Goal: Transaction & Acquisition: Purchase product/service

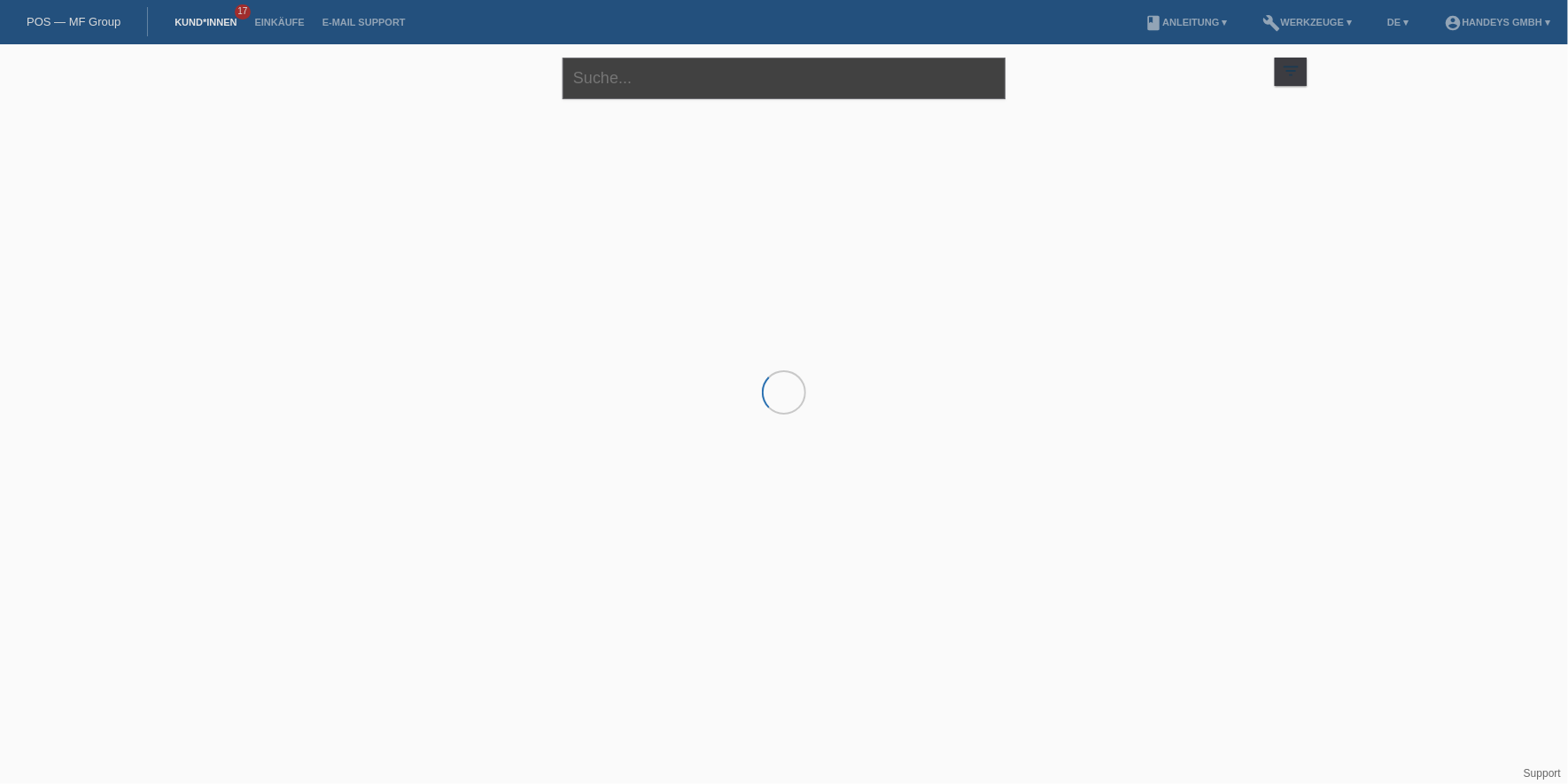
click at [583, 62] on input "text" at bounding box center [784, 78] width 443 height 41
type input "arda buse"
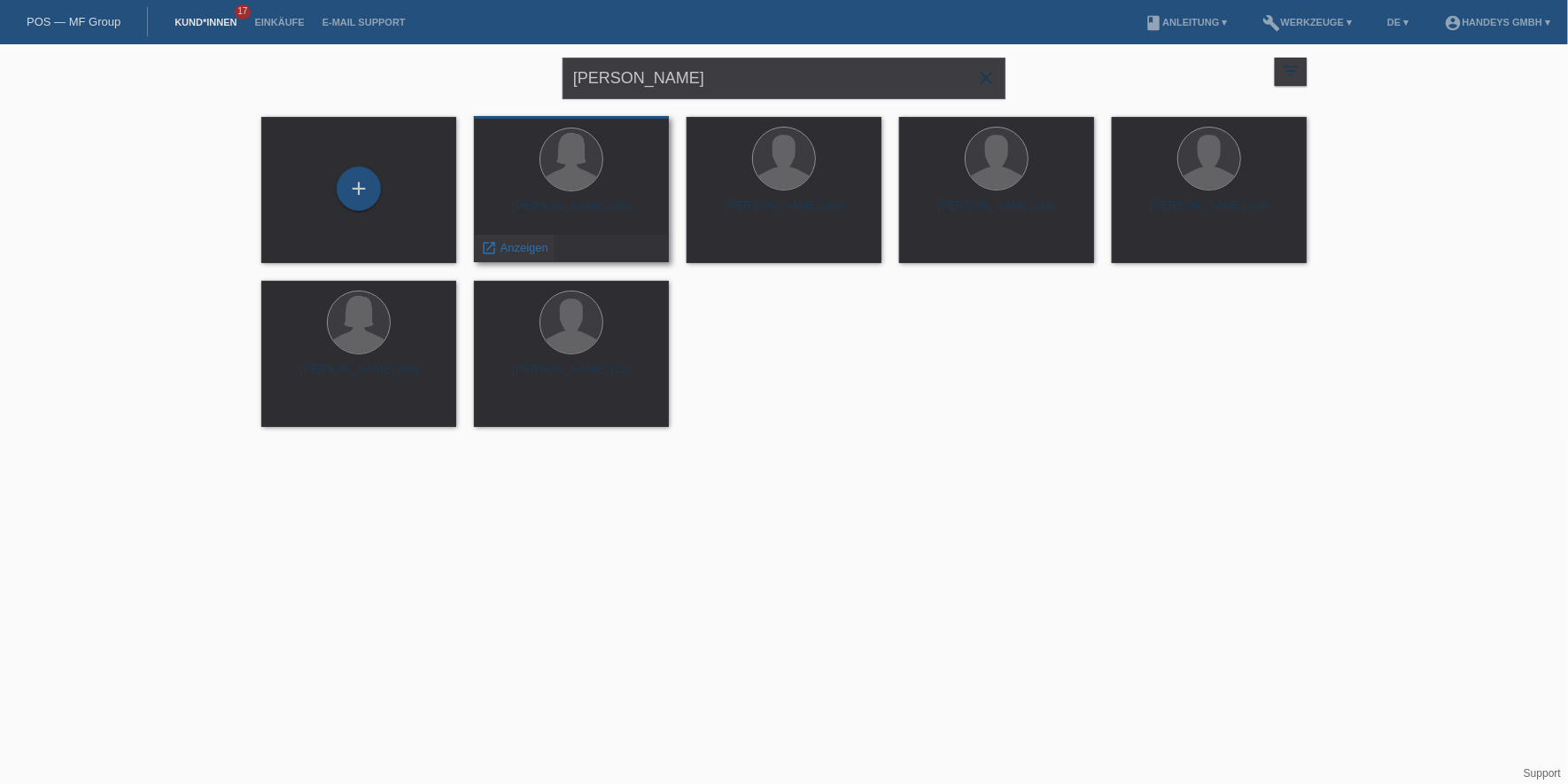
click at [527, 252] on span "Anzeigen" at bounding box center [525, 248] width 48 height 13
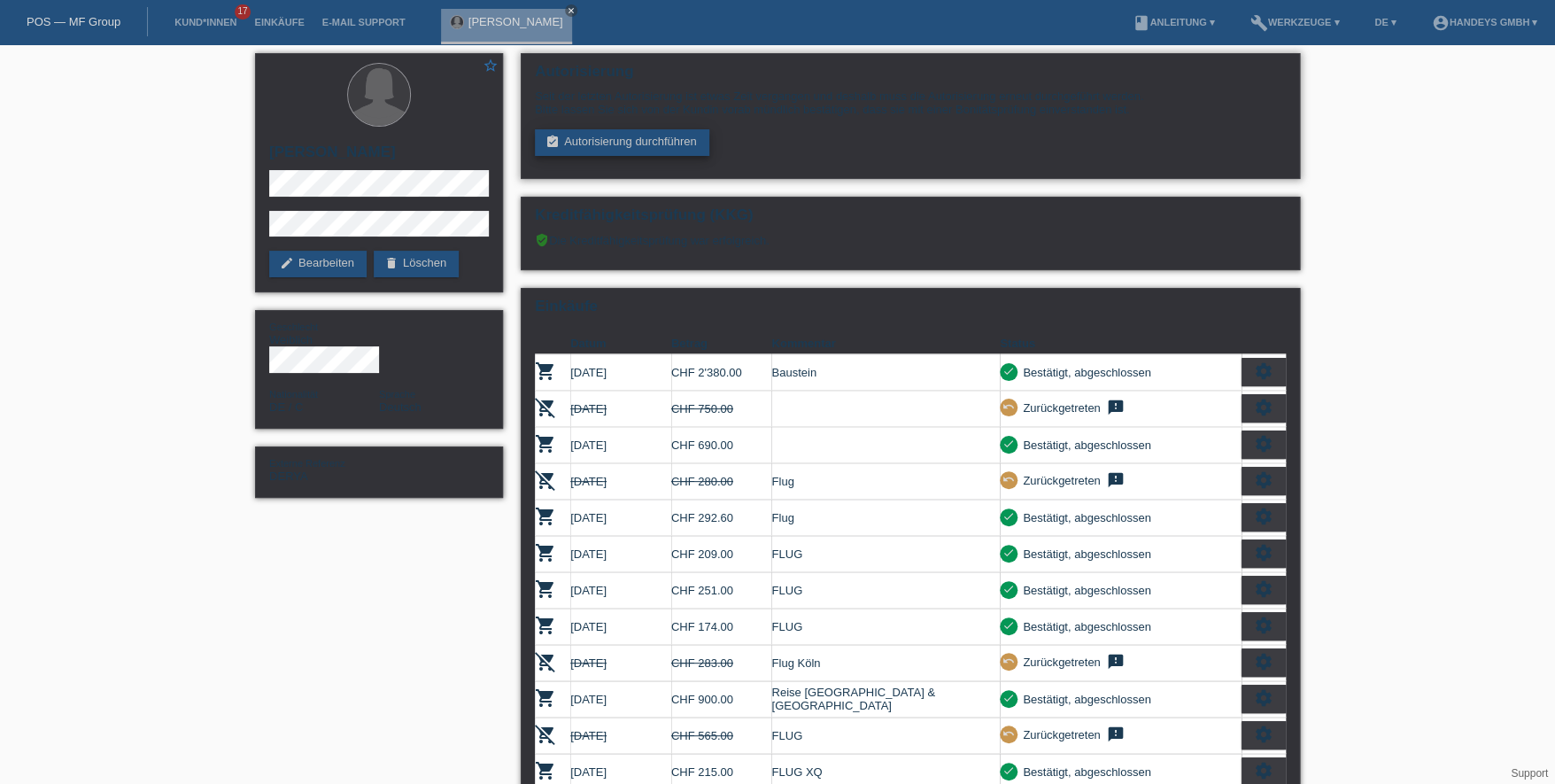
click at [628, 144] on link "assignment_turned_in Autorisierung durchführen" at bounding box center [622, 143] width 174 height 26
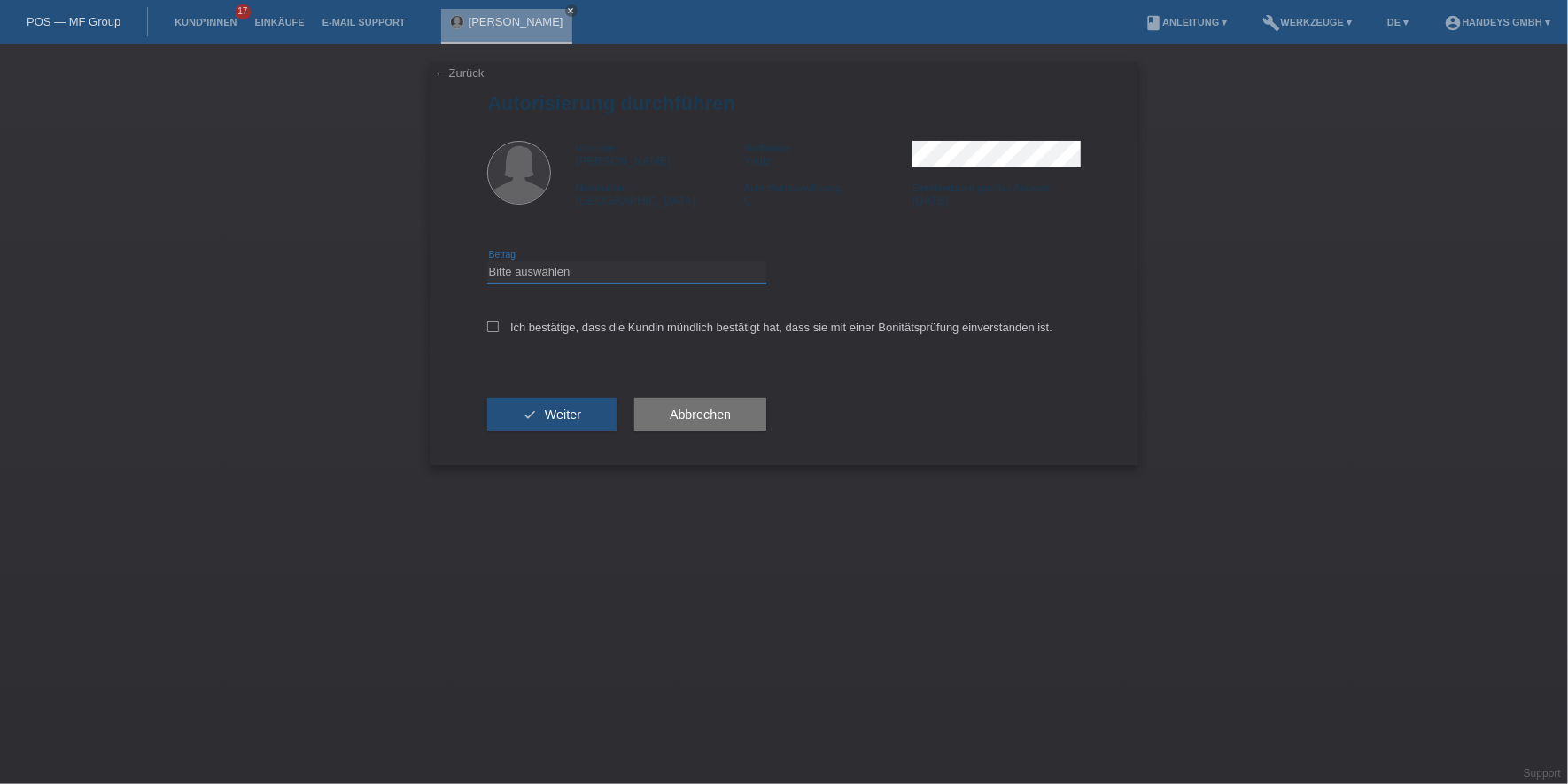
click at [582, 266] on select "Bitte auswählen CHF 1.00 - CHF 499.00 CHF 500.00 - CHF 1'999.00 CHF 2'000.00 - …" at bounding box center [626, 272] width 279 height 22
select select "3"
click at [487, 262] on select "Bitte auswählen CHF 1.00 - CHF 499.00 CHF 500.00 - CHF 1'999.00 CHF 2'000.00 - …" at bounding box center [626, 272] width 279 height 22
click at [567, 332] on label "Ich bestätige, dass die Kundin mündlich bestätigt hat, dass sie mit einer Bonit…" at bounding box center [769, 327] width 565 height 13
click at [499, 332] on input "Ich bestätige, dass die Kundin mündlich bestätigt hat, dass sie mit einer Bonit…" at bounding box center [493, 326] width 11 height 11
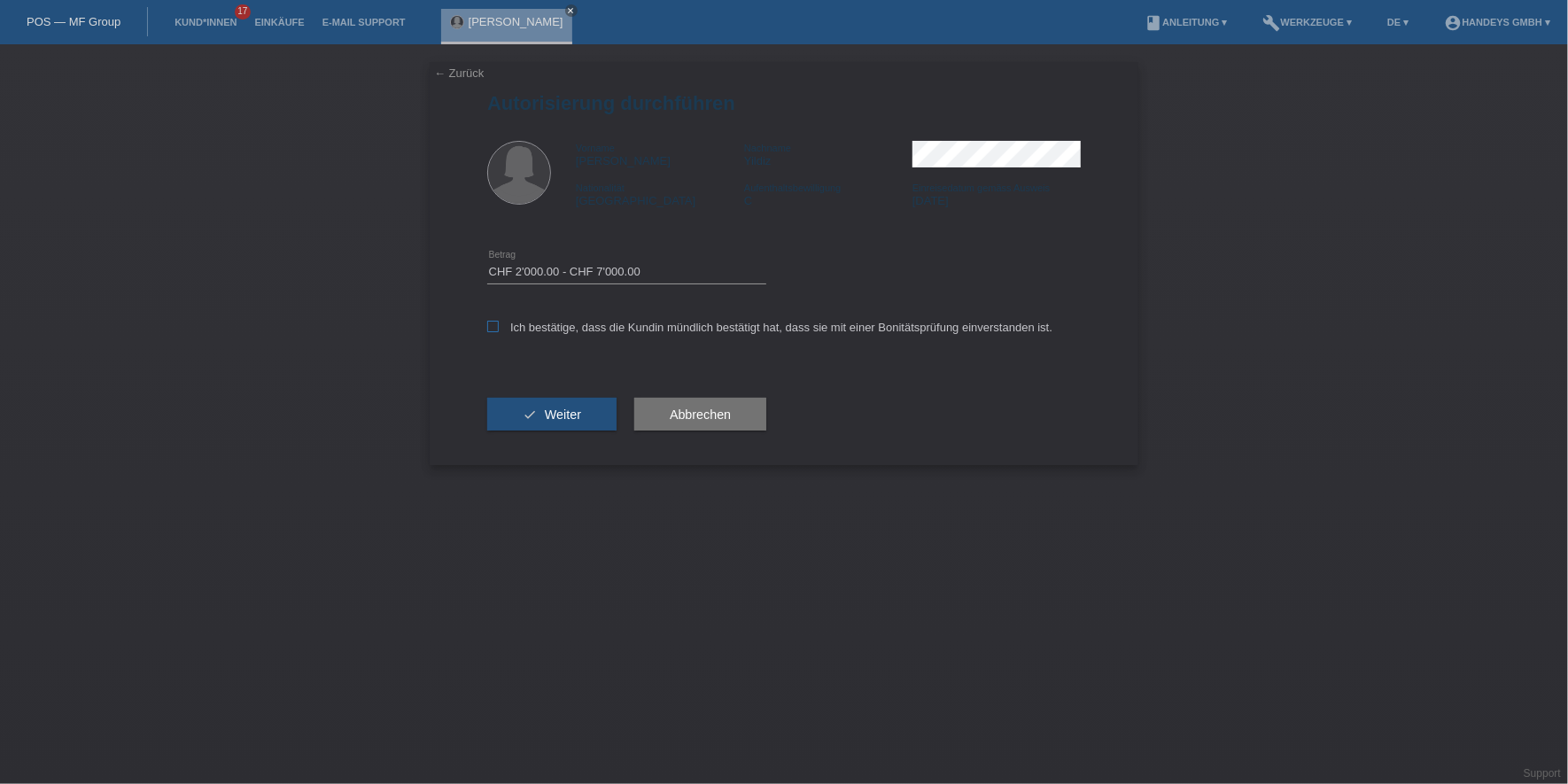
checkbox input "true"
click at [552, 386] on div "check Weiter" at bounding box center [552, 415] width 129 height 103
click at [550, 402] on button "check Weiter" at bounding box center [552, 415] width 129 height 34
click at [530, 409] on button "check Weiter" at bounding box center [552, 415] width 129 height 34
click at [586, 275] on select "Bitte auswählen CHF 1.00 - CHF 499.00 CHF 500.00 - CHF 1'999.00 CHF 2'000.00 - …" at bounding box center [626, 272] width 279 height 22
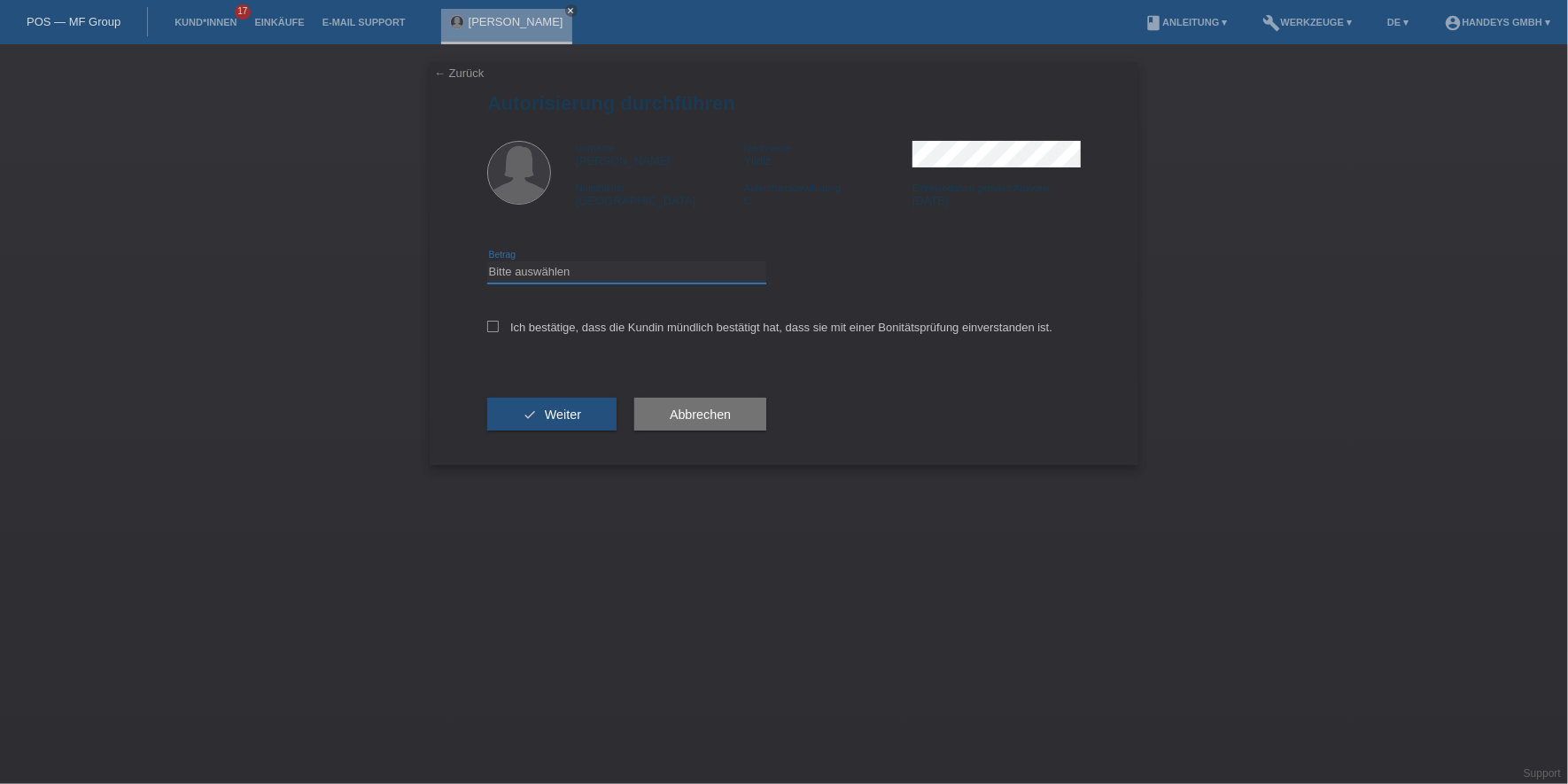
select select "3"
click at [487, 262] on select "Bitte auswählen CHF 1.00 - CHF 499.00 CHF 500.00 - CHF 1'999.00 CHF 2'000.00 - …" at bounding box center [626, 272] width 279 height 22
click at [551, 329] on label "Ich bestätige, dass die Kundin mündlich bestätigt hat, dass sie mit einer Bonit…" at bounding box center [769, 327] width 565 height 13
click at [499, 329] on input "Ich bestätige, dass die Kundin mündlich bestätigt hat, dass sie mit einer Bonit…" at bounding box center [493, 326] width 11 height 11
checkbox input "true"
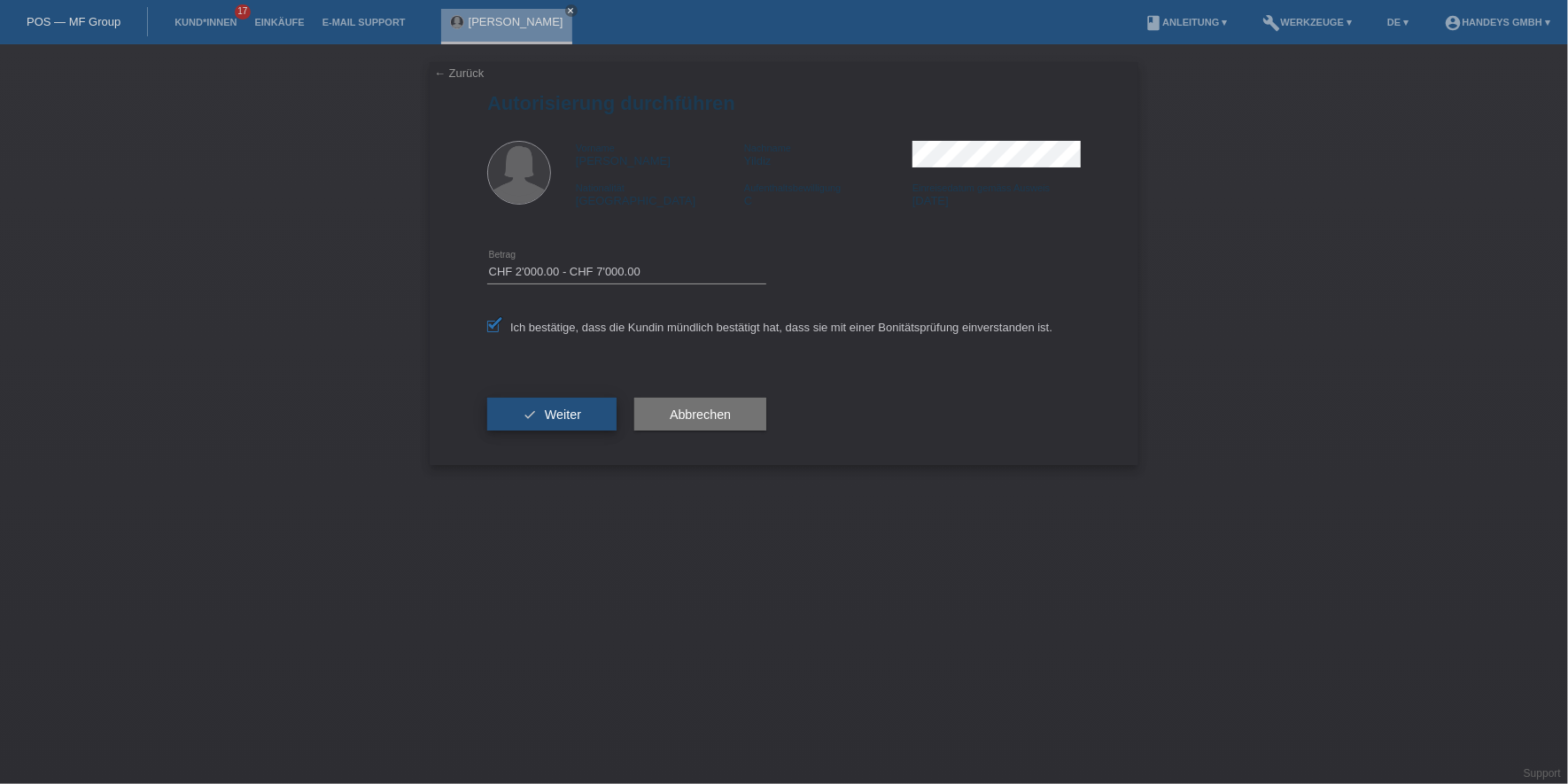
click at [539, 411] on button "check Weiter" at bounding box center [552, 415] width 129 height 34
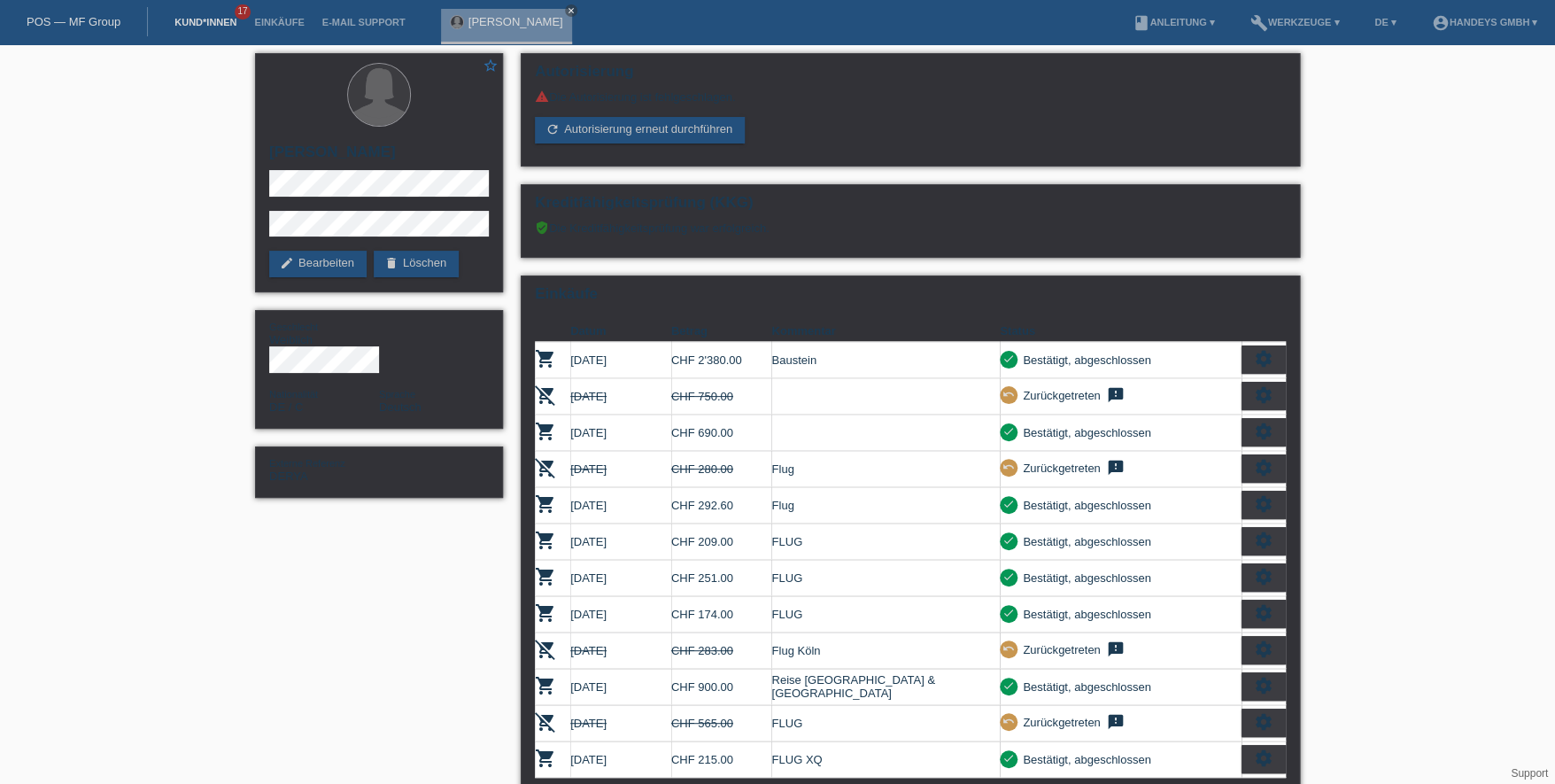
click at [210, 26] on link "Kund*innen" at bounding box center [205, 22] width 80 height 10
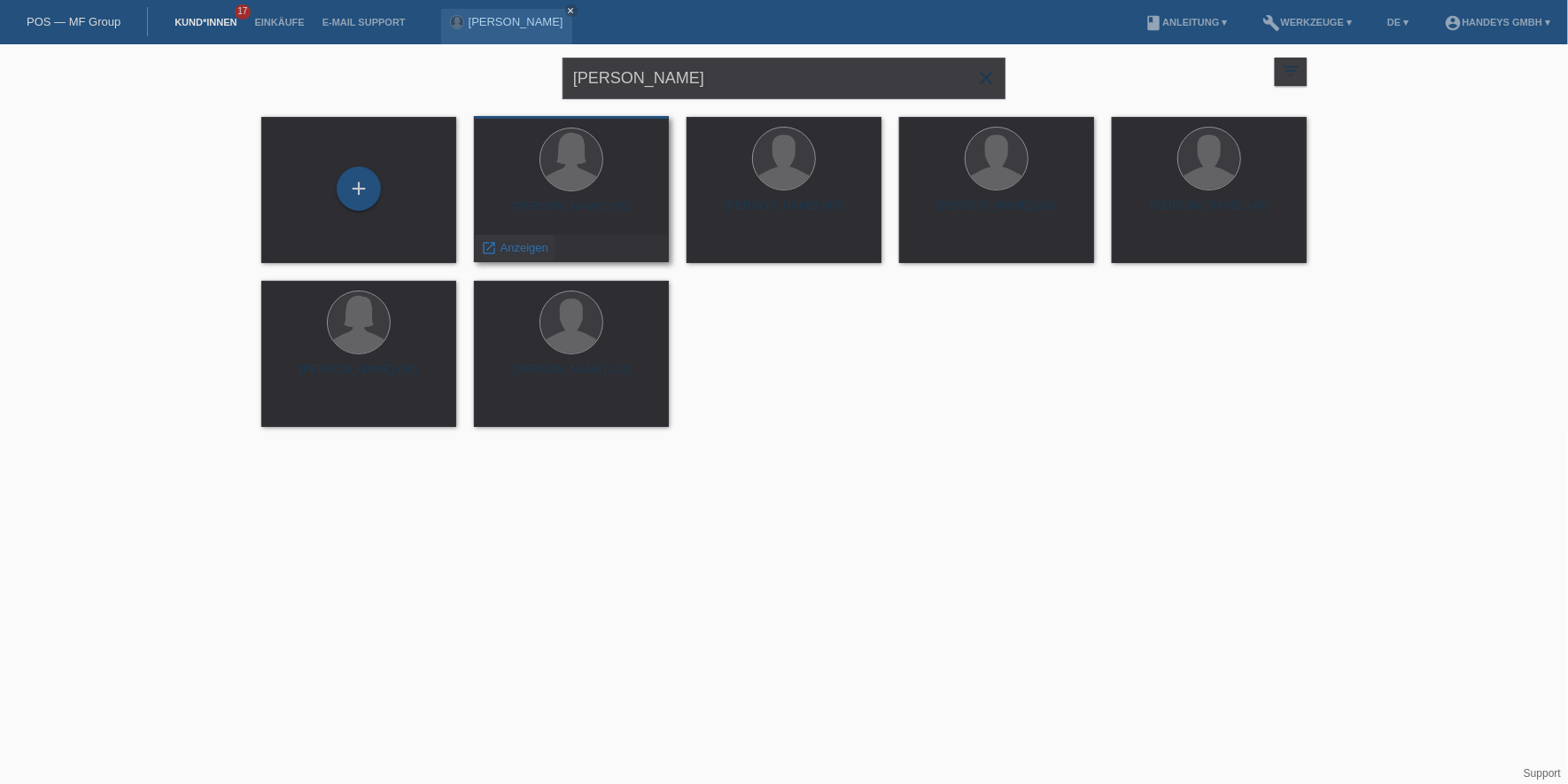
click at [516, 246] on span "Anzeigen" at bounding box center [525, 248] width 48 height 13
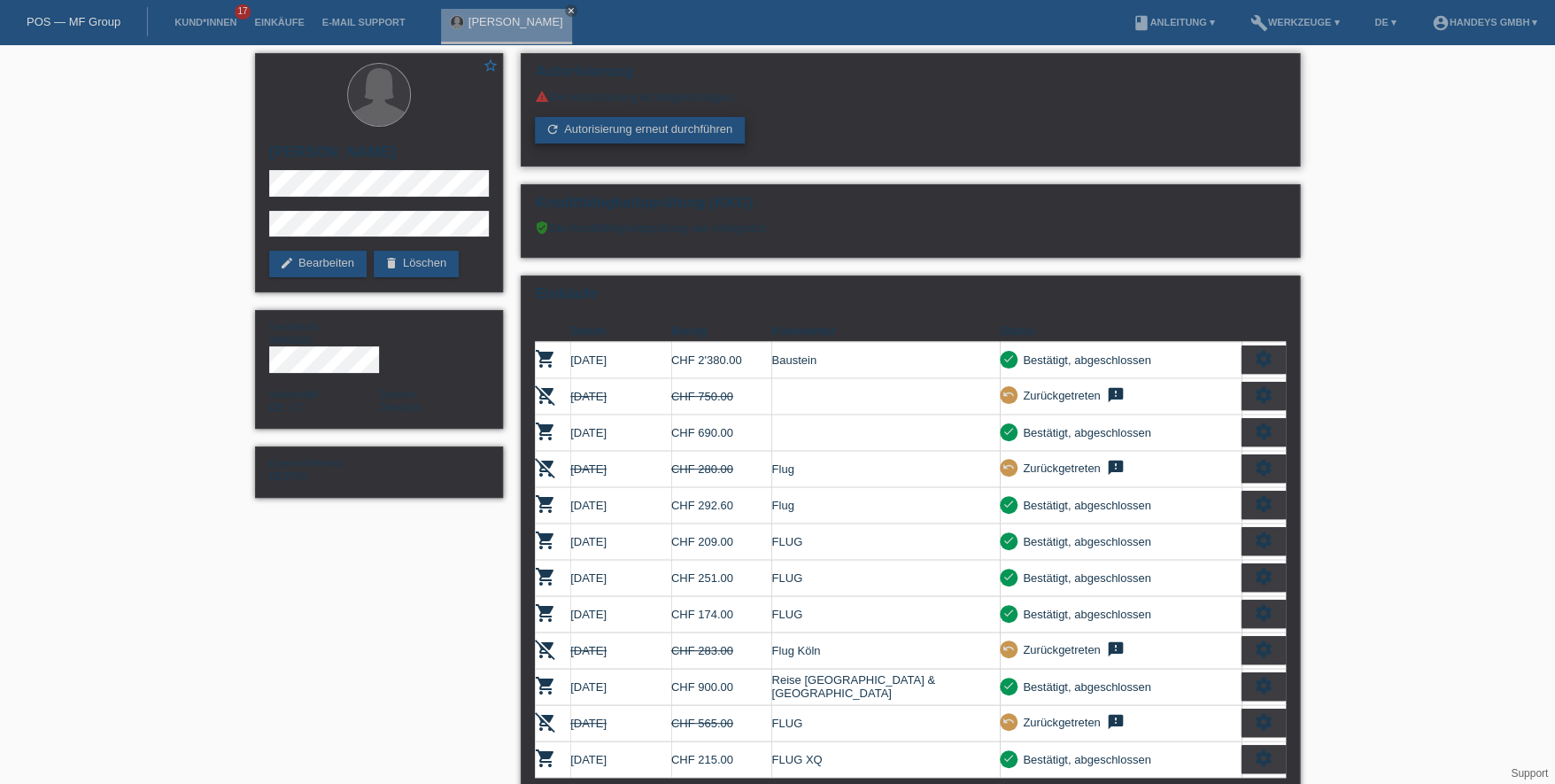
click at [617, 129] on link "refresh Autorisierung erneut durchführen" at bounding box center [640, 130] width 210 height 26
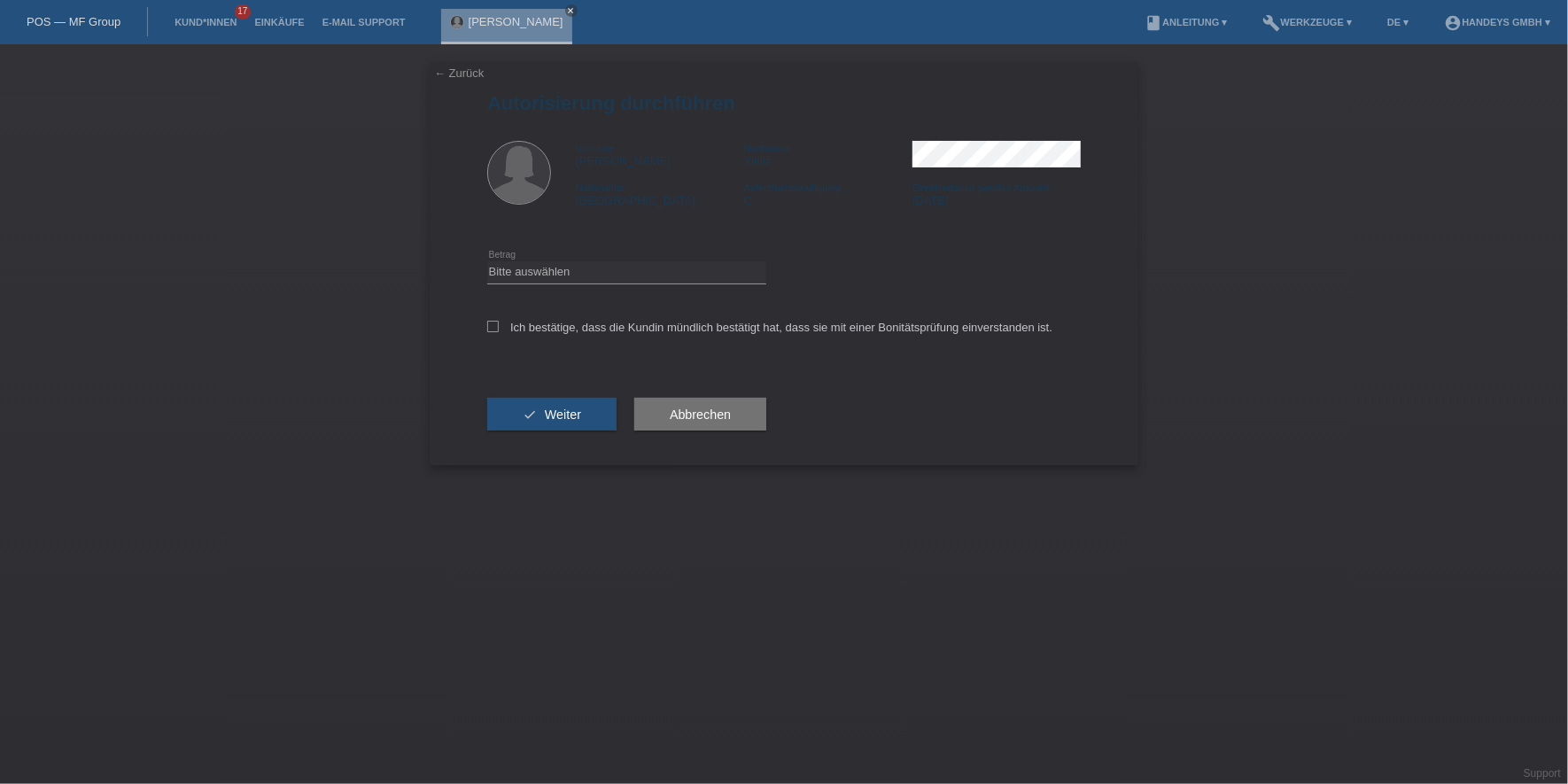
click at [540, 260] on div "Bitte auswählen CHF 1.00 - CHF 499.00 CHF 500.00 - CHF 1'999.00 CHF 2'000.00 - …" at bounding box center [626, 273] width 279 height 60
drag, startPoint x: 549, startPoint y: 272, endPoint x: 558, endPoint y: 281, distance: 12.7
click at [549, 272] on select "Bitte auswählen CHF 1.00 - CHF 499.00 CHF 500.00 - CHF 1'999.00 CHF 2'000.00 - …" at bounding box center [626, 272] width 279 height 22
select select "2"
click at [487, 262] on select "Bitte auswählen CHF 1.00 - CHF 499.00 CHF 500.00 - CHF 1'999.00 CHF 2'000.00 - …" at bounding box center [626, 272] width 279 height 22
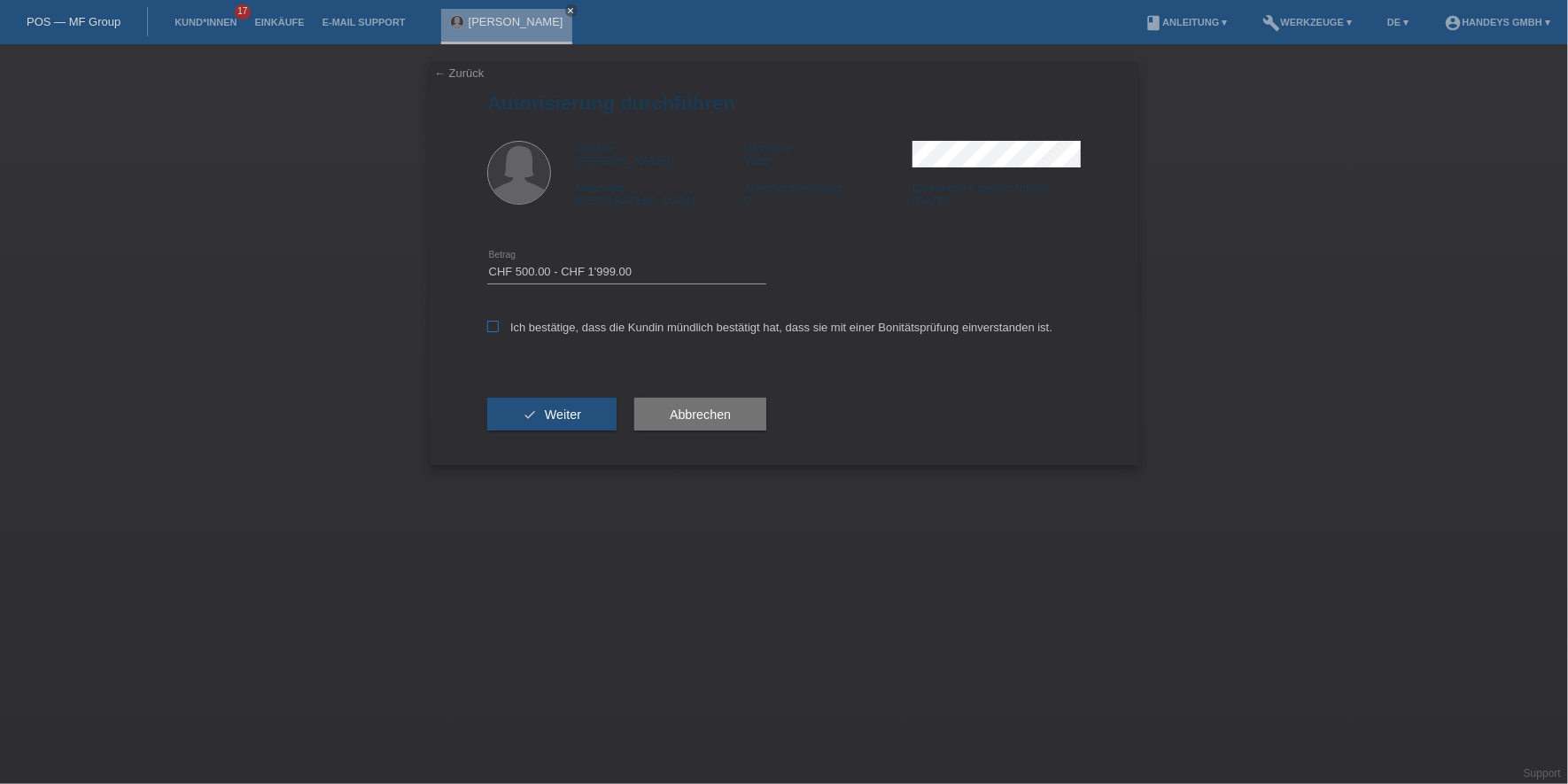
click at [556, 326] on label "Ich bestätige, dass die Kundin mündlich bestätigt hat, dass sie mit einer Bonit…" at bounding box center [769, 327] width 565 height 13
click at [499, 326] on input "Ich bestätige, dass die Kundin mündlich bestätigt hat, dass sie mit einer Bonit…" at bounding box center [493, 326] width 11 height 11
checkbox input "true"
click at [555, 415] on span "Weiter" at bounding box center [563, 414] width 37 height 14
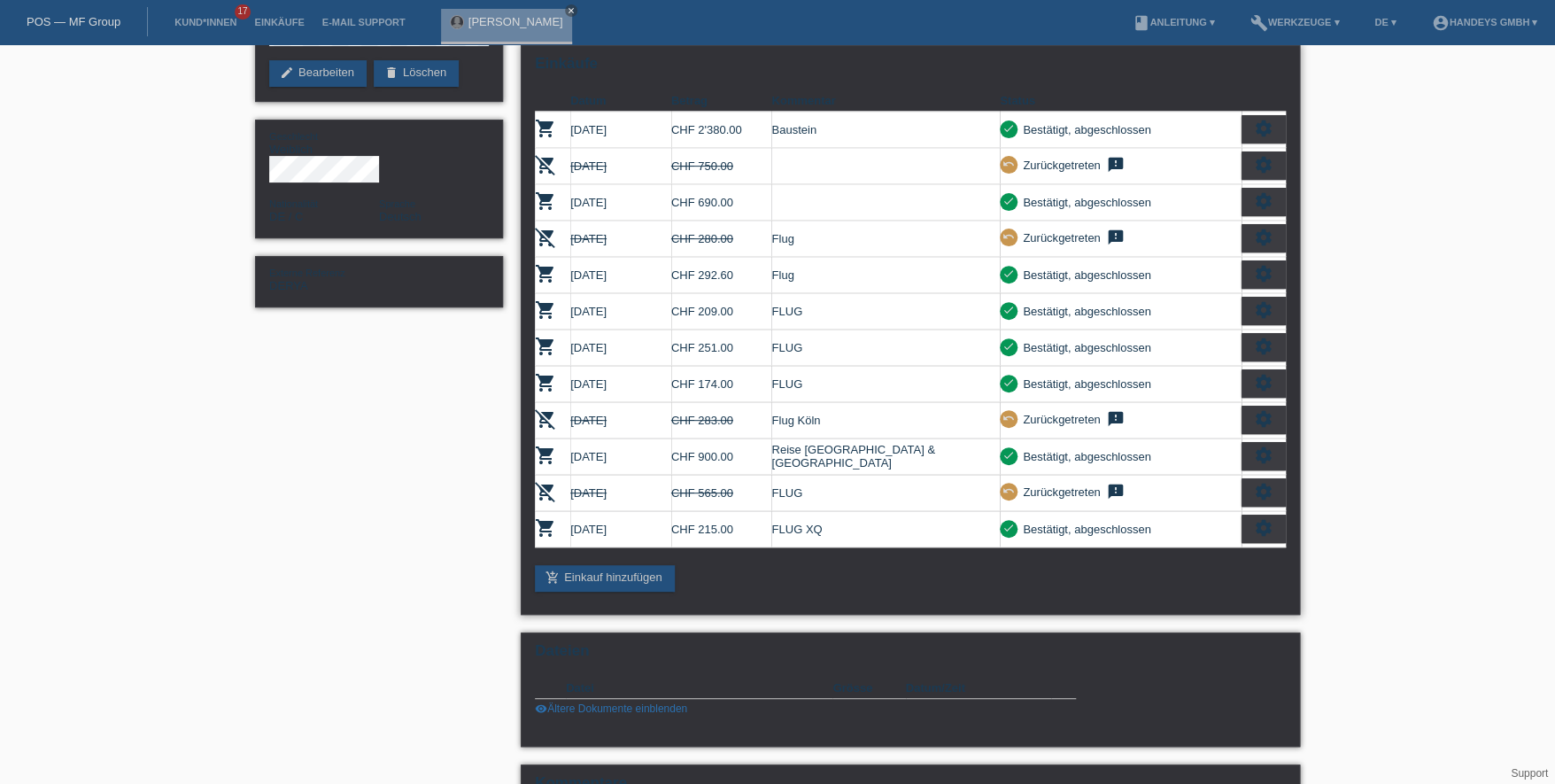
scroll to position [354, 0]
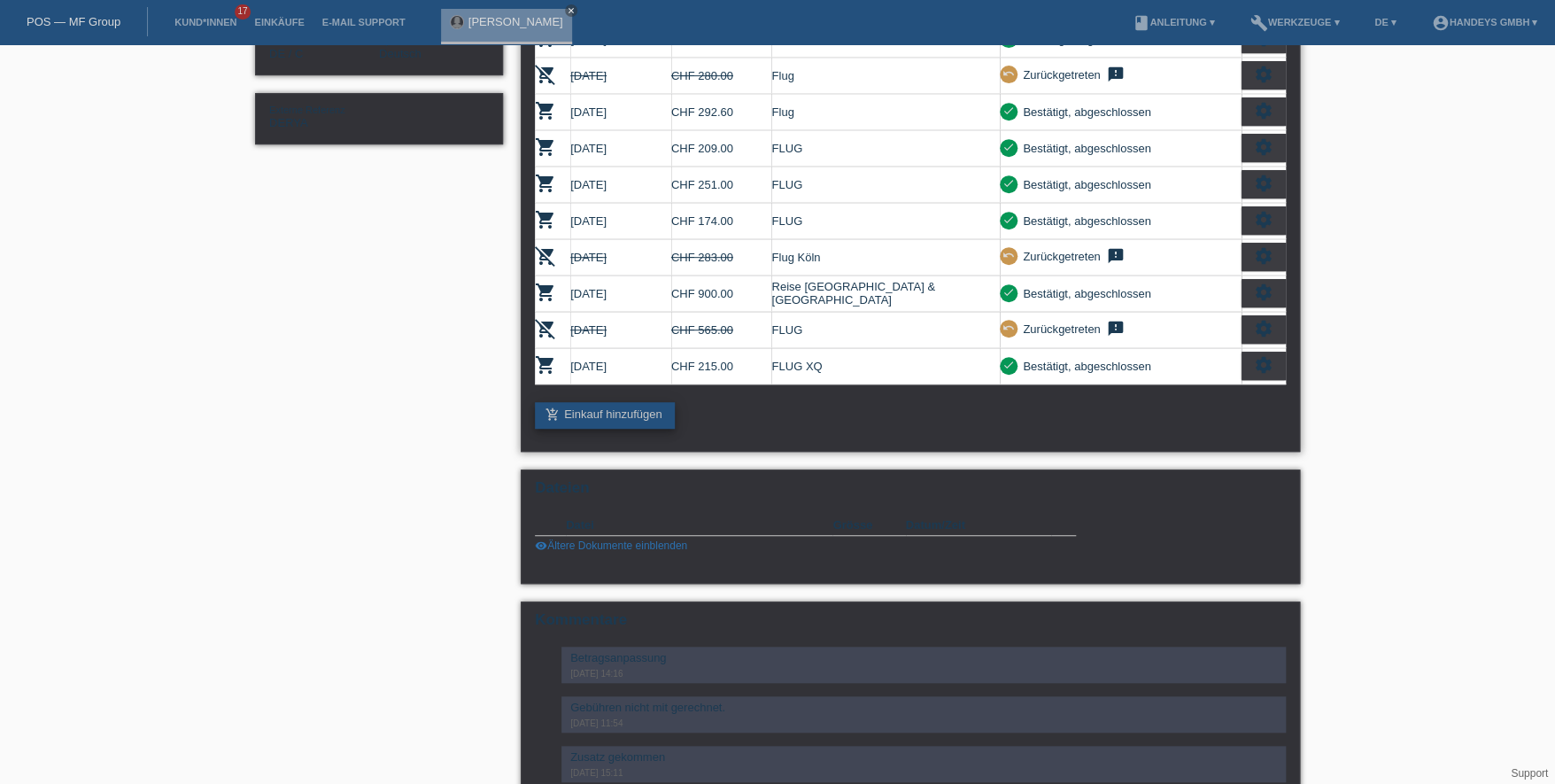
click at [592, 402] on link "add_shopping_cart Einkauf hinzufügen" at bounding box center [604, 415] width 140 height 26
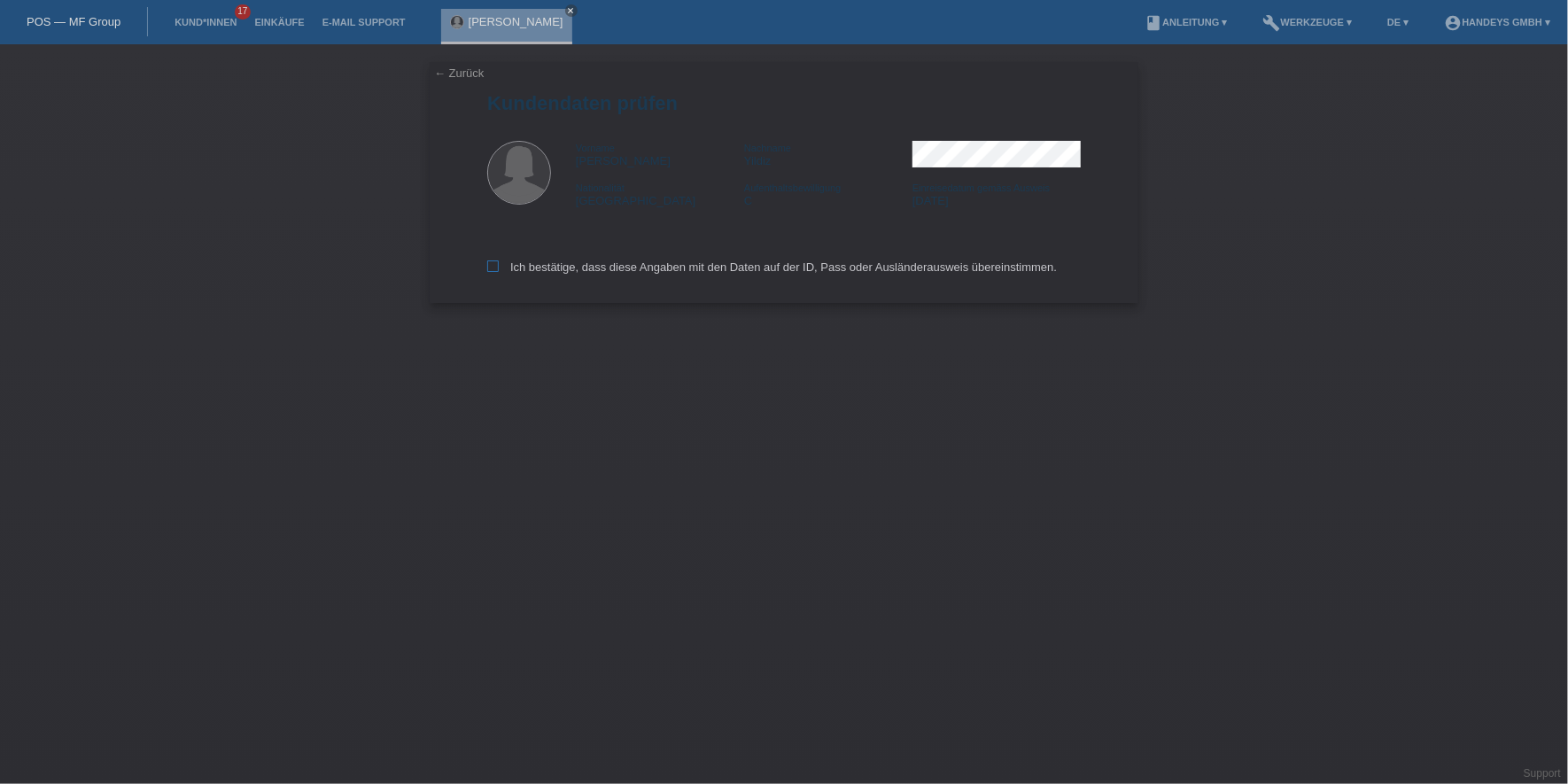
click at [532, 272] on label "Ich bestätige, dass diese Angaben mit den Daten auf der ID, Pass oder Ausländer…" at bounding box center [771, 267] width 570 height 13
click at [499, 272] on input "Ich bestätige, dass diese Angaben mit den Daten auf der ID, Pass oder Ausländer…" at bounding box center [493, 266] width 11 height 11
checkbox input "true"
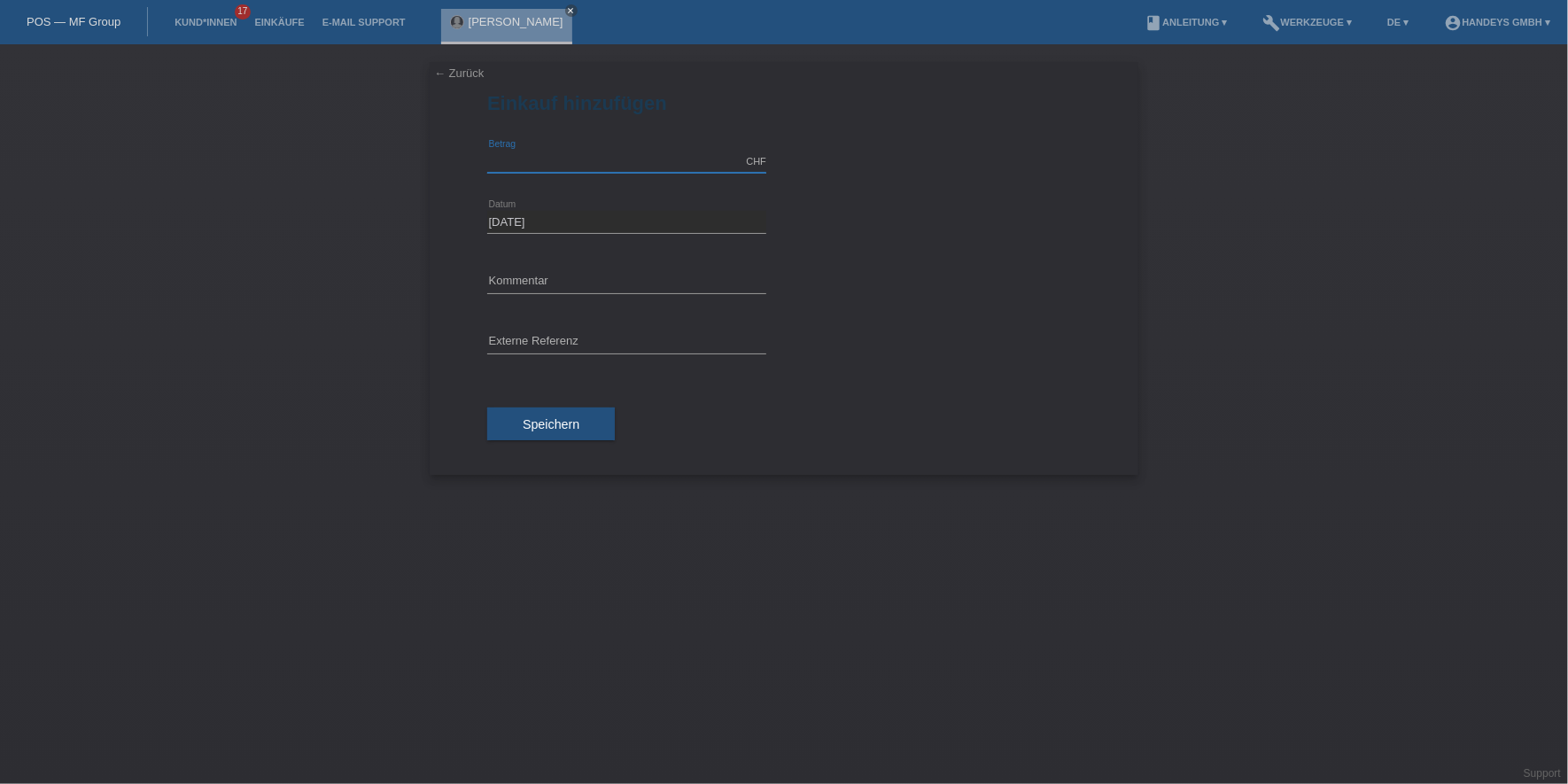
click at [531, 167] on input "text" at bounding box center [626, 162] width 279 height 23
type input "800.00"
click at [560, 281] on input "text" at bounding box center [626, 282] width 279 height 23
type input "Pauschal"
type input "DERYA"
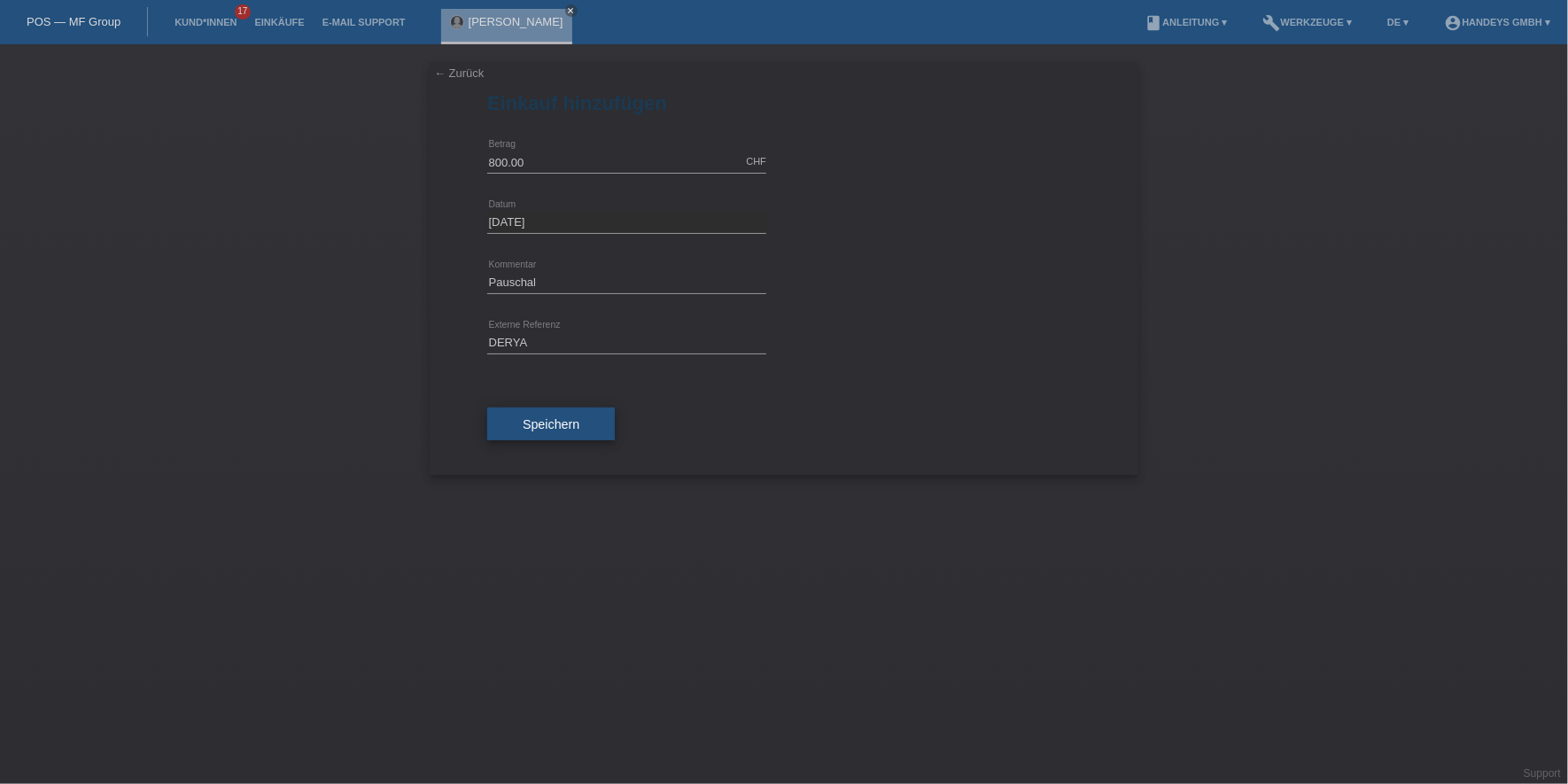
click at [526, 422] on span "Speichern" at bounding box center [551, 424] width 56 height 14
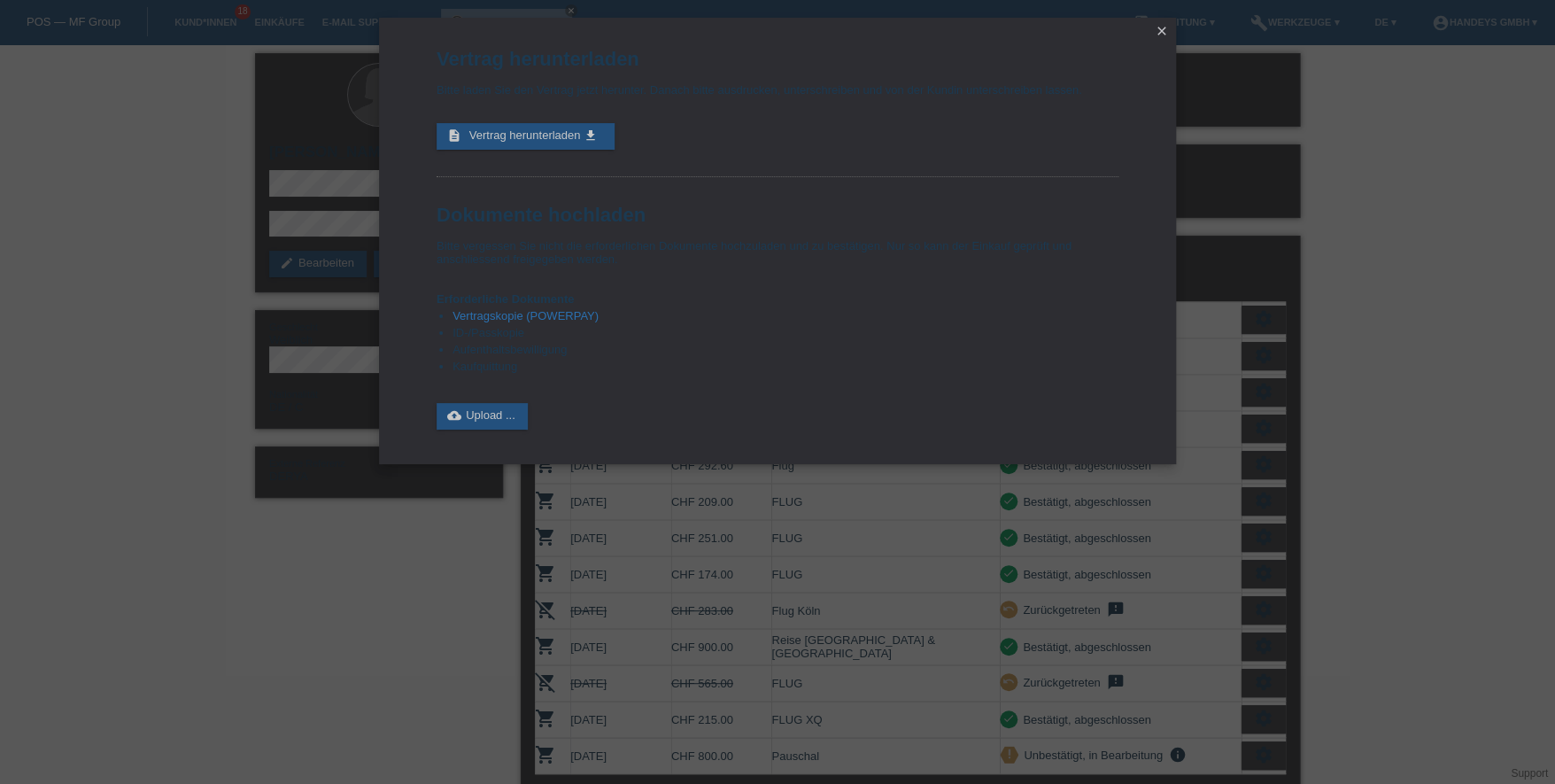
click at [1158, 28] on icon "close" at bounding box center [1161, 30] width 14 height 14
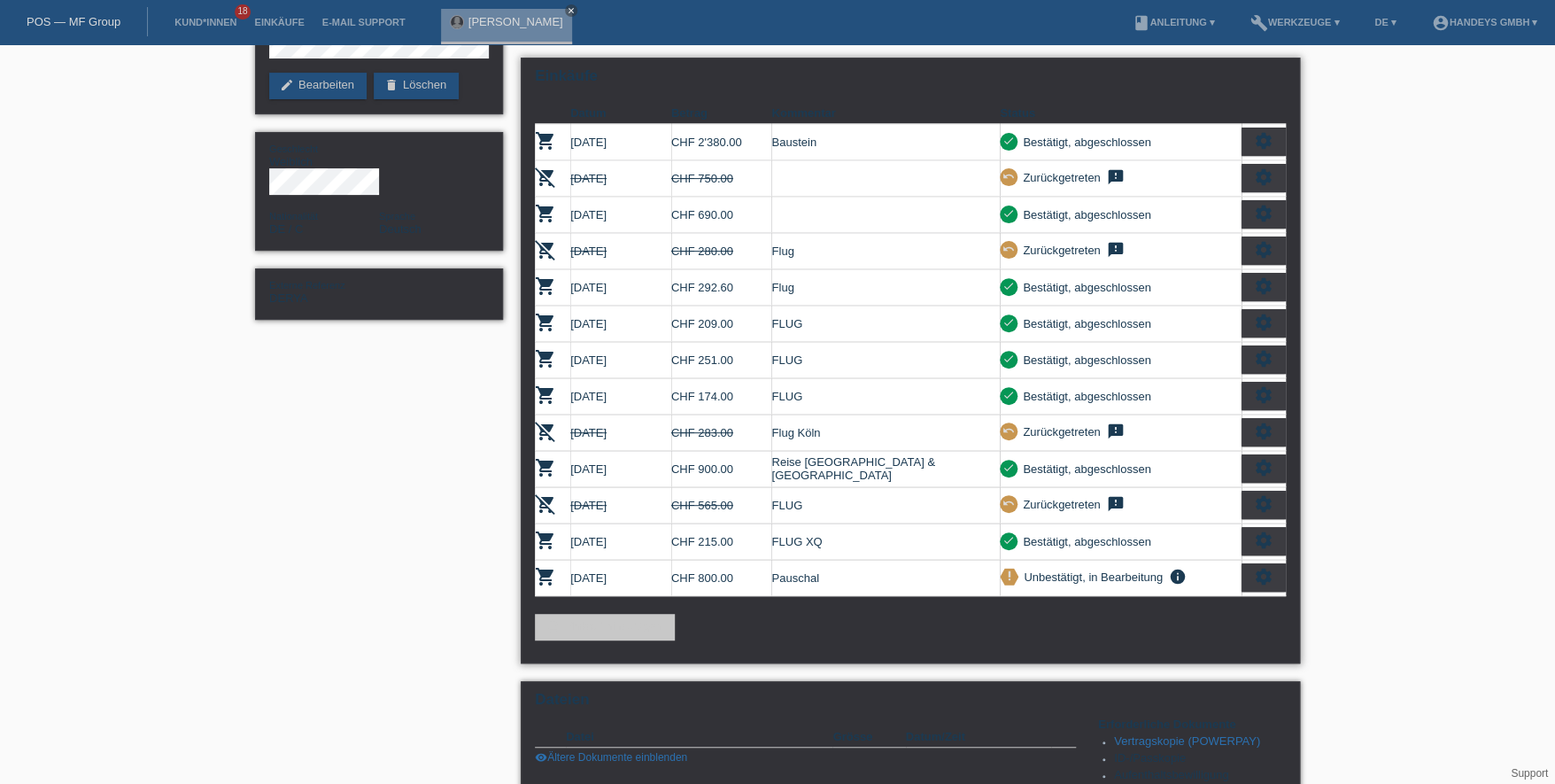
scroll to position [442, 0]
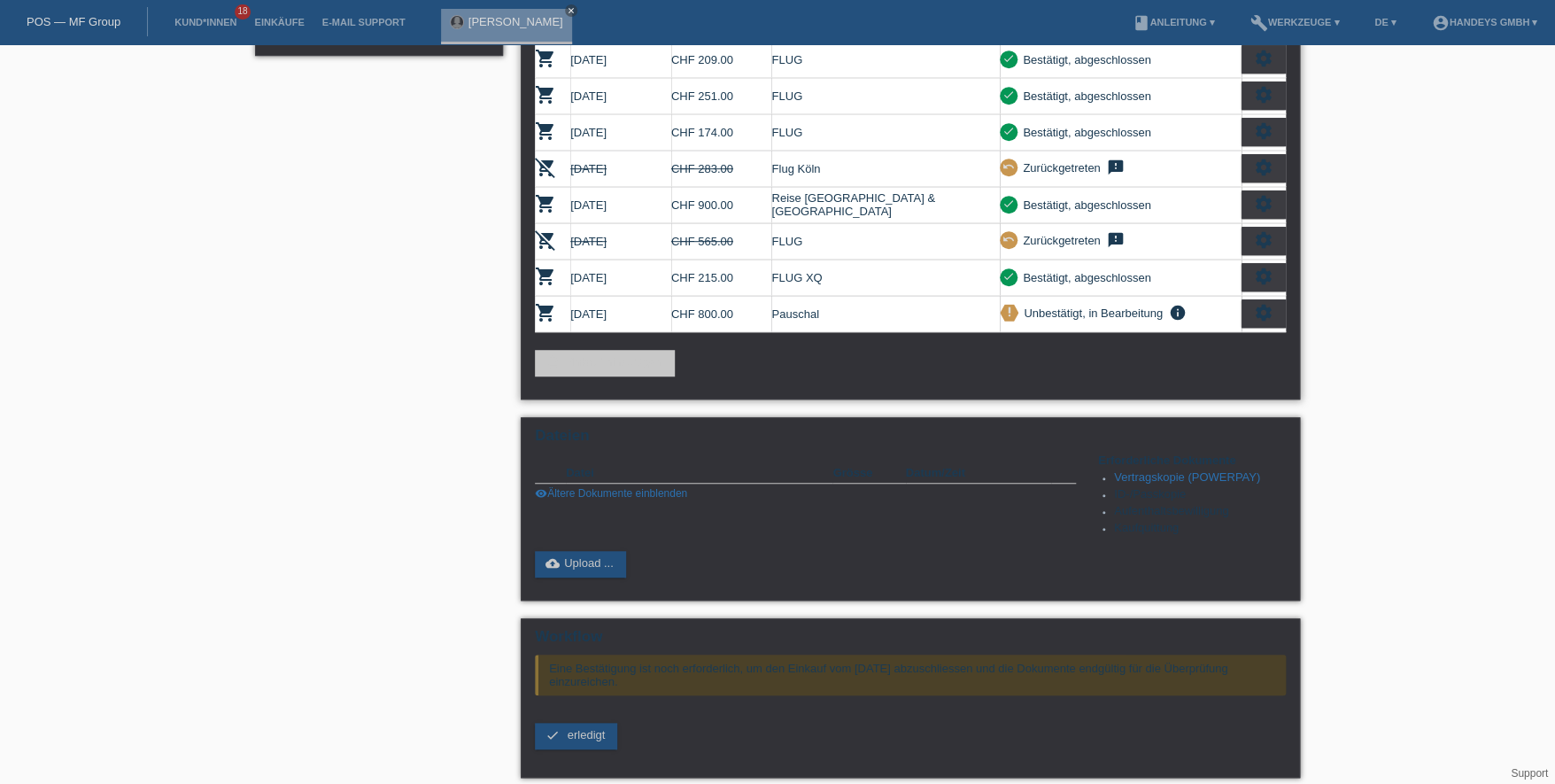
click at [1260, 303] on icon "settings" at bounding box center [1263, 312] width 20 height 20
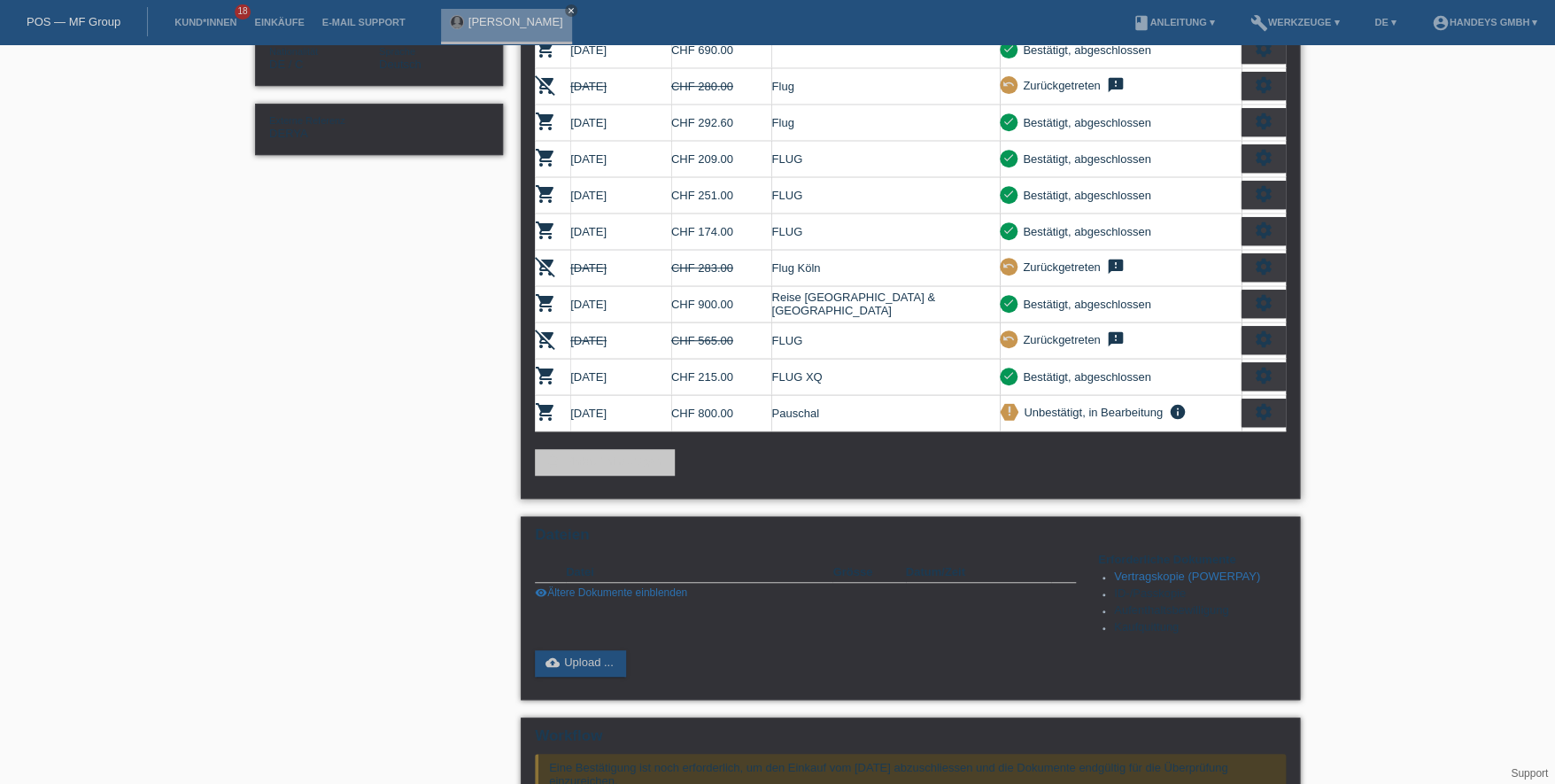
scroll to position [265, 0]
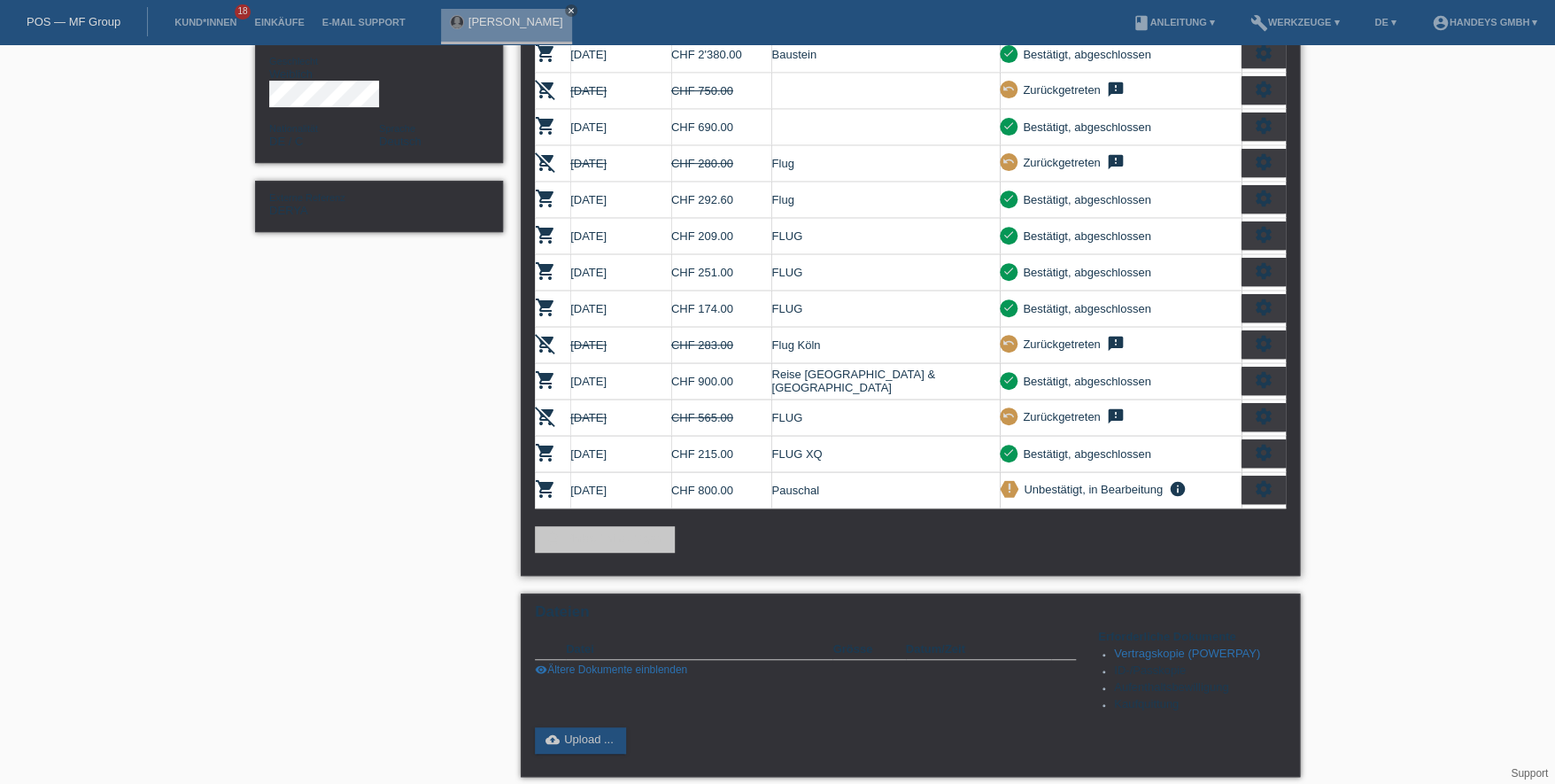
click at [1268, 479] on icon "settings" at bounding box center [1263, 489] width 20 height 20
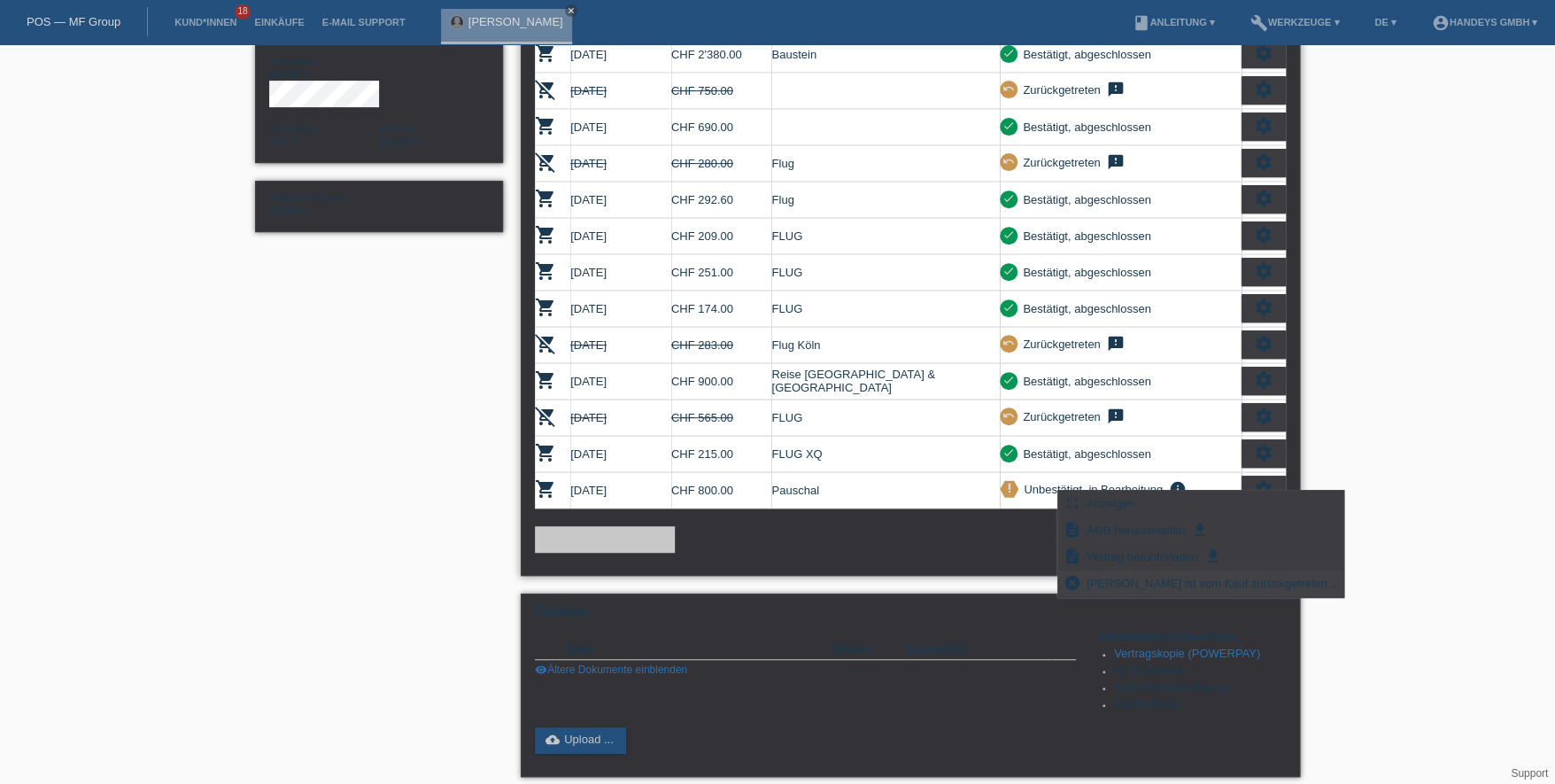
click at [1211, 575] on span "[PERSON_NAME] ist vom Kauf zurückgetreten..." at bounding box center [1212, 582] width 256 height 22
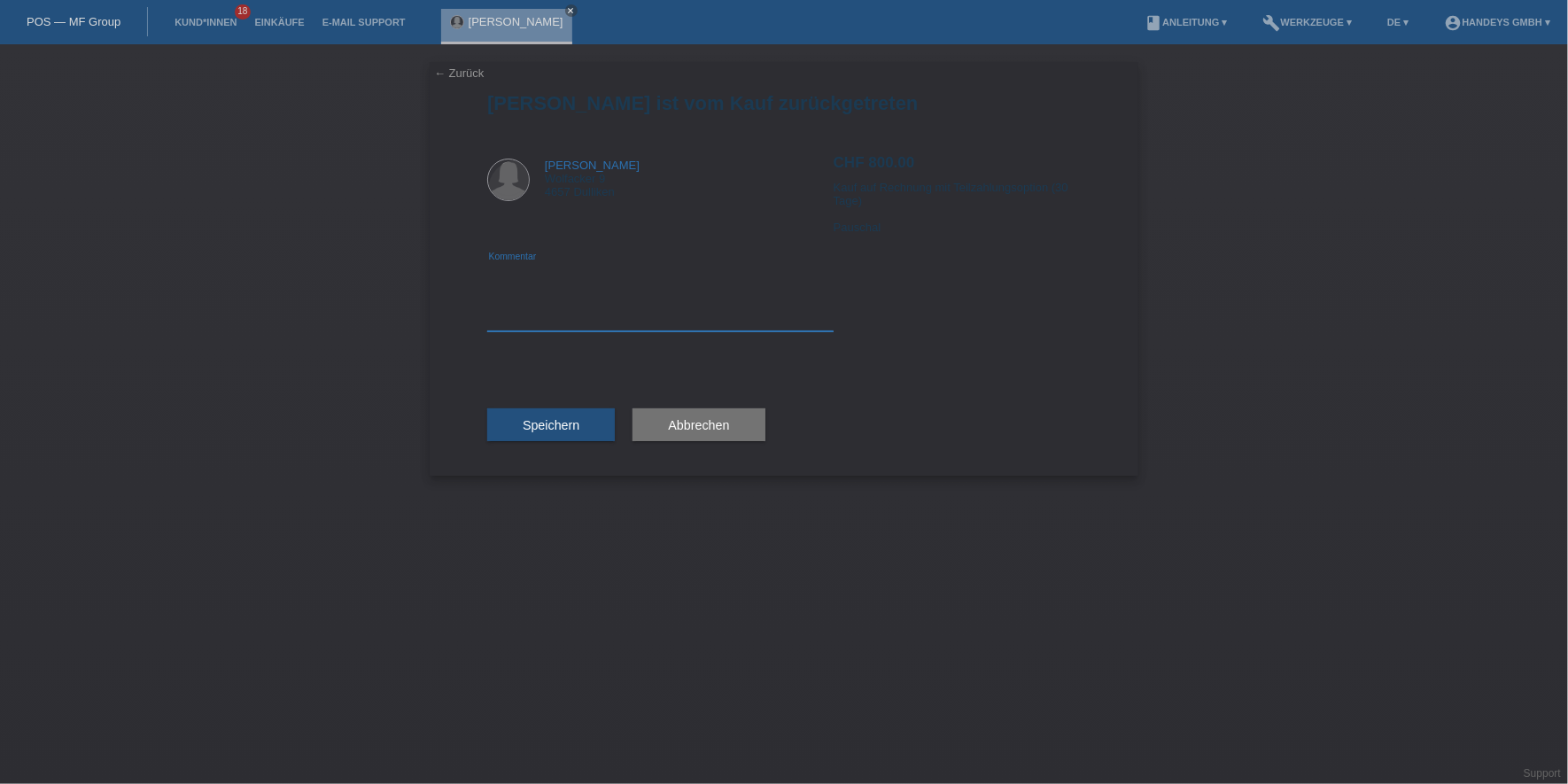
click at [567, 311] on textarea at bounding box center [660, 296] width 346 height 68
type textarea "test"
click at [537, 426] on span "Speichern" at bounding box center [551, 425] width 56 height 14
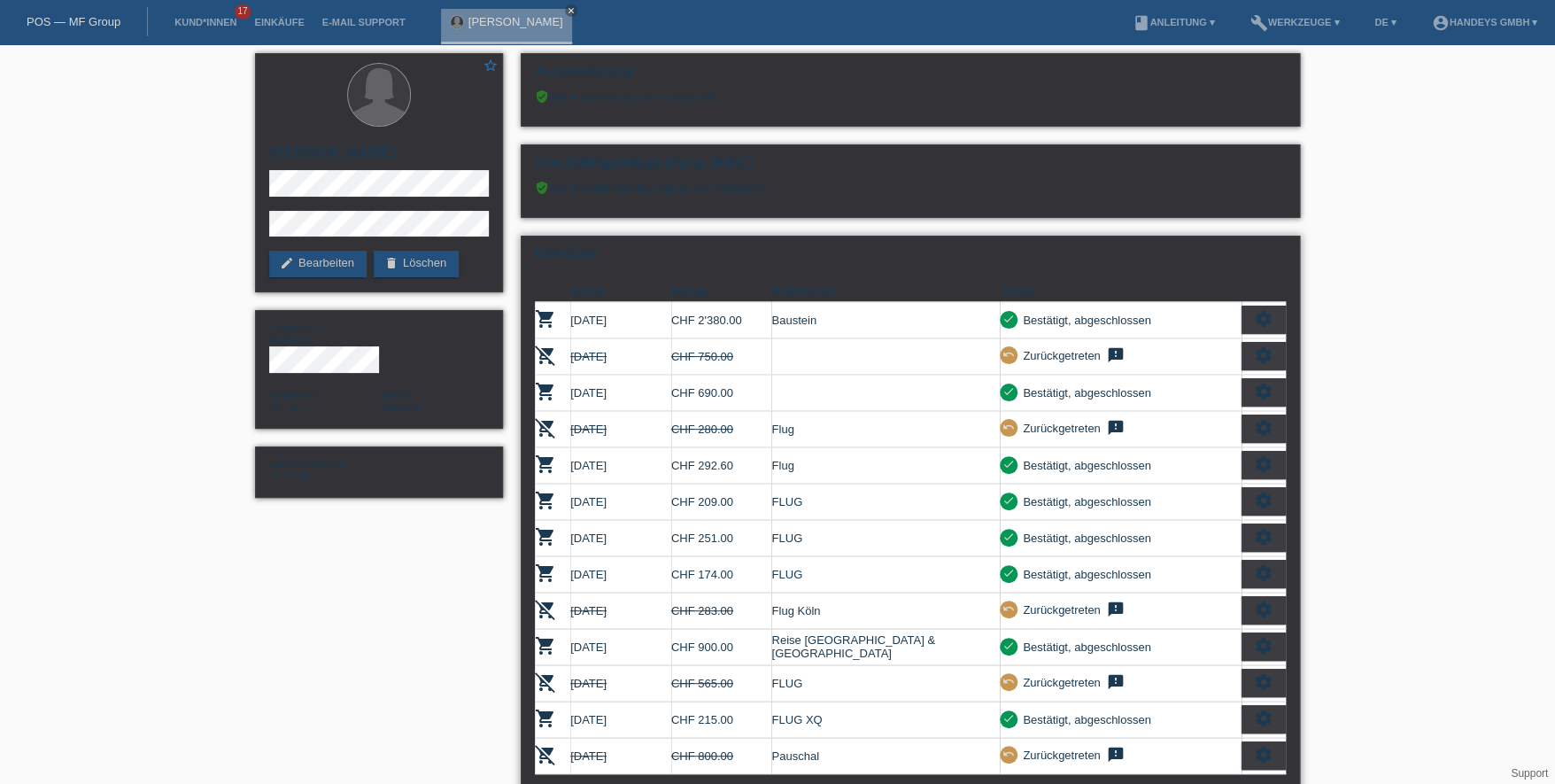
scroll to position [176, 0]
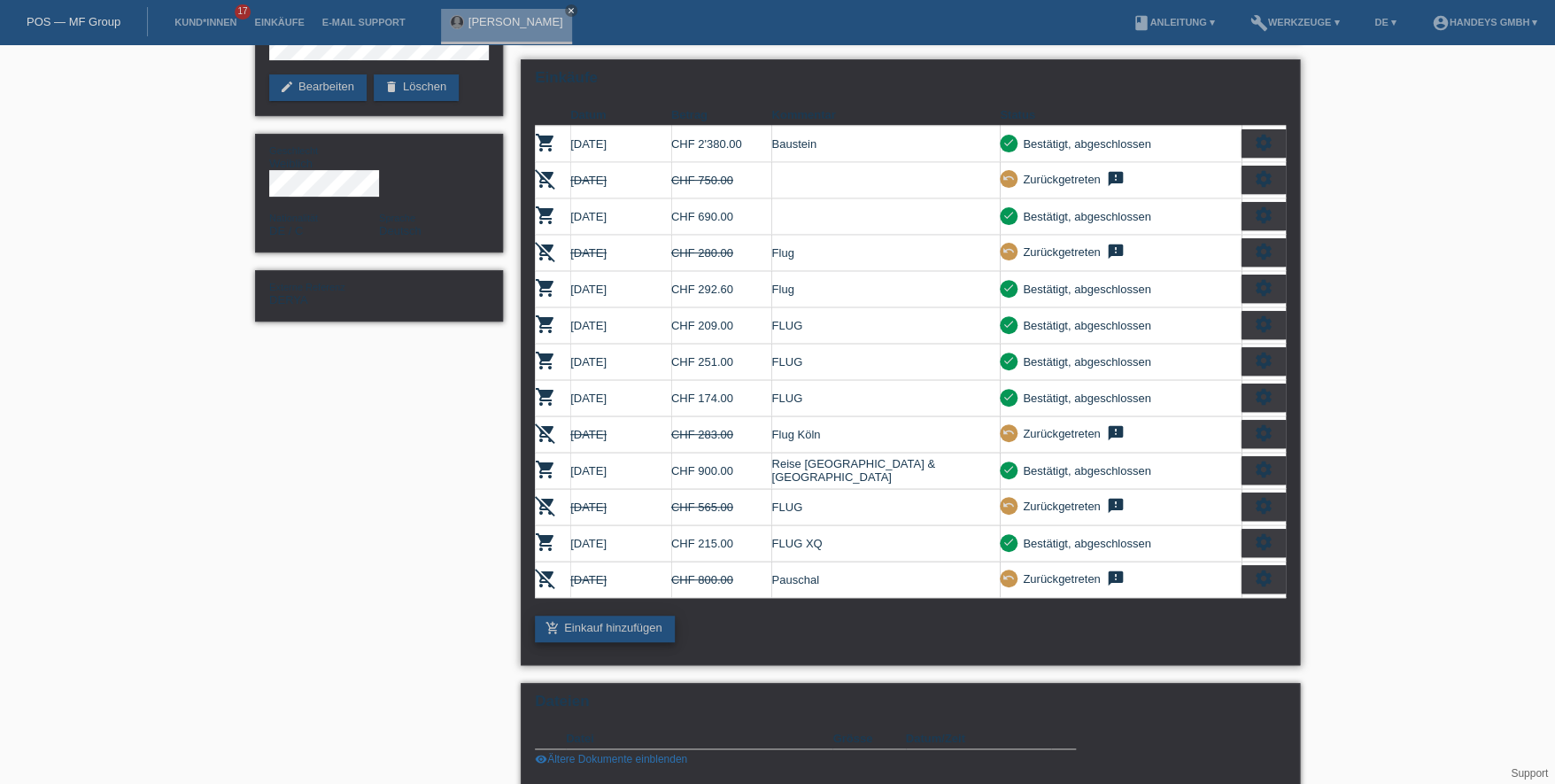
click at [628, 619] on link "add_shopping_cart Einkauf hinzufügen" at bounding box center [604, 628] width 140 height 26
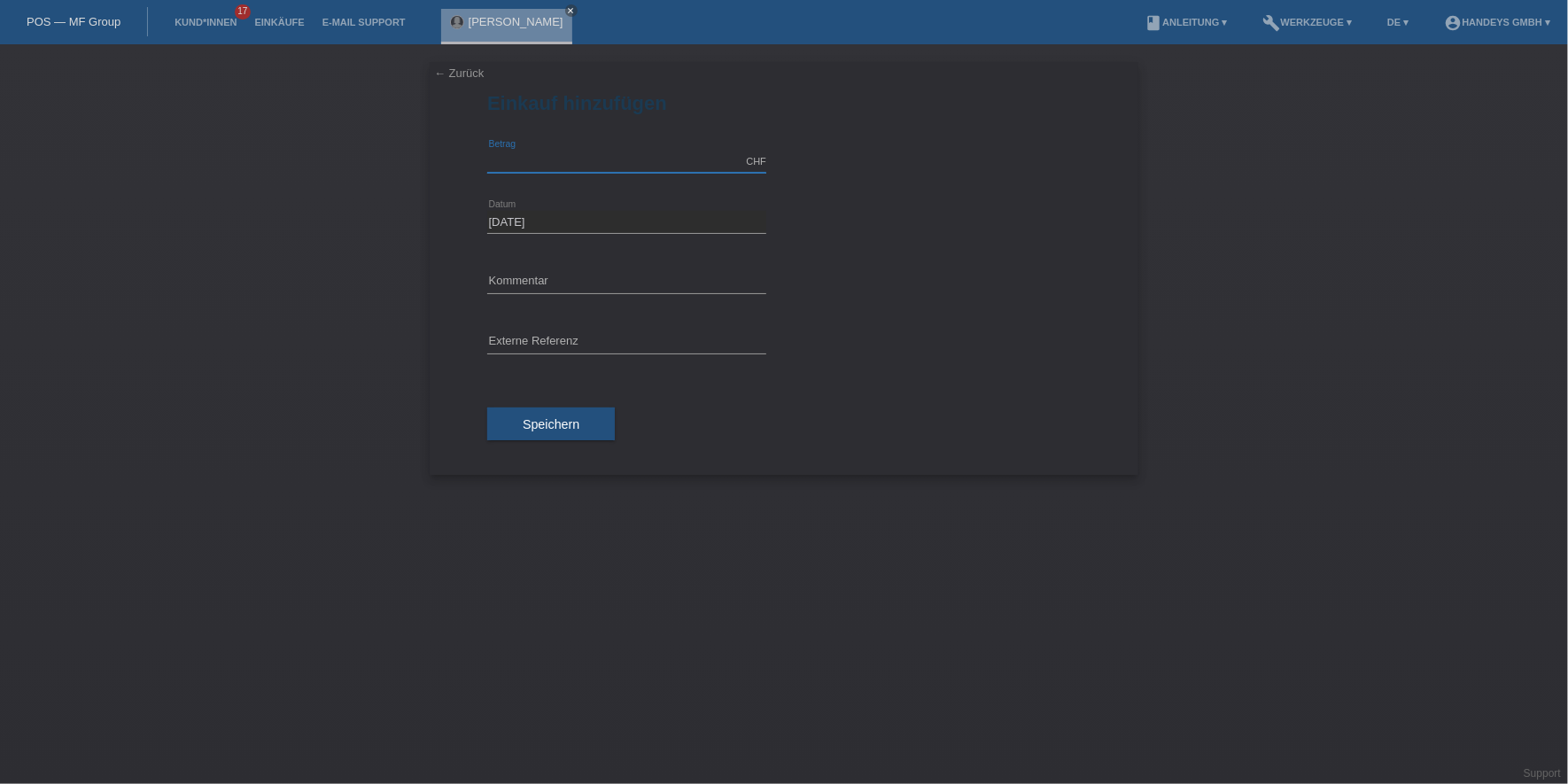
click at [550, 163] on input "text" at bounding box center [626, 162] width 279 height 23
drag, startPoint x: 558, startPoint y: 165, endPoint x: 274, endPoint y: 170, distance: 284.0
click at [274, 170] on div "← Zurück Einkauf hinzufügen 2000.00 CHF error Betrag 29.08.2025" at bounding box center [784, 414] width 1568 height 739
type input "3500.00"
click at [509, 272] on input "text" at bounding box center [626, 282] width 279 height 23
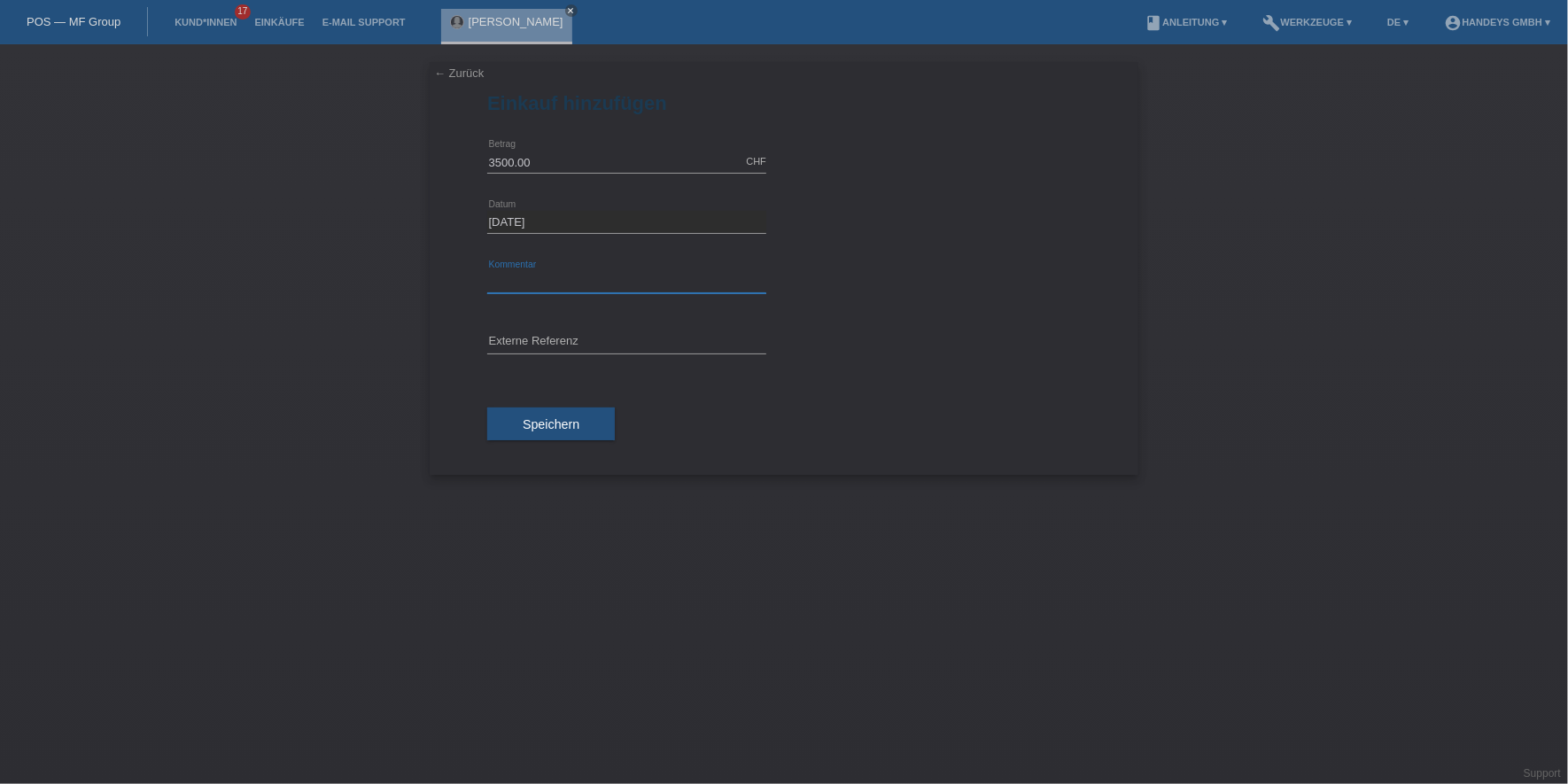
type input "Pauschal"
type input "DERYA"
click at [534, 437] on button "Speichern" at bounding box center [551, 424] width 128 height 34
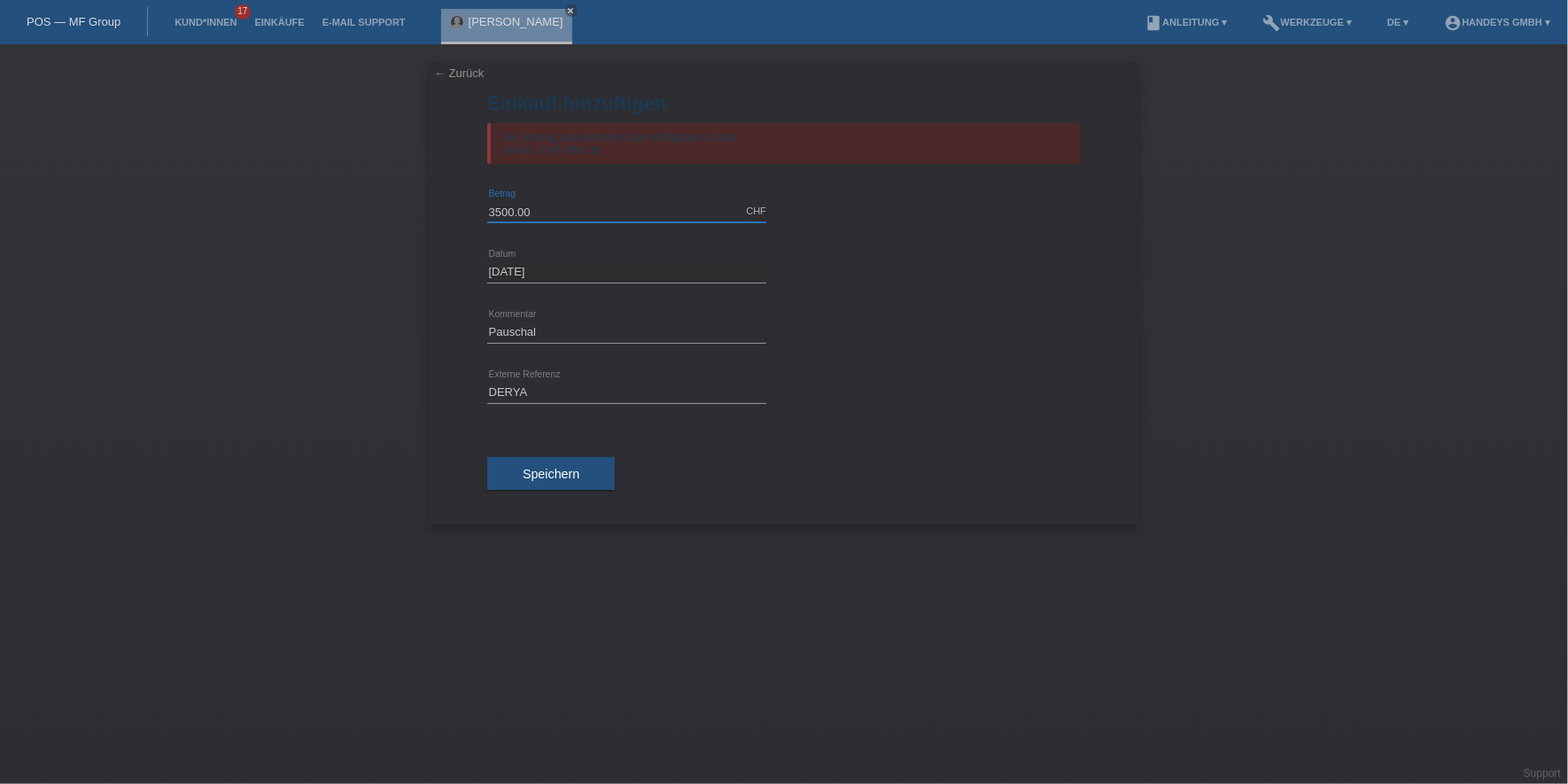
drag, startPoint x: 544, startPoint y: 213, endPoint x: 443, endPoint y: 215, distance: 101.0
click at [443, 215] on div "← Zurück Einkauf hinzufügen Der Betrag überschreitet die verfügbare Limite. Lim…" at bounding box center [784, 293] width 708 height 462
type input "481.00"
drag, startPoint x: 586, startPoint y: 333, endPoint x: 411, endPoint y: 325, distance: 175.2
click at [422, 326] on div "← Zurück Einkauf hinzufügen Der Betrag überschreitet die verfügbare Limite. Lim…" at bounding box center [784, 414] width 1568 height 739
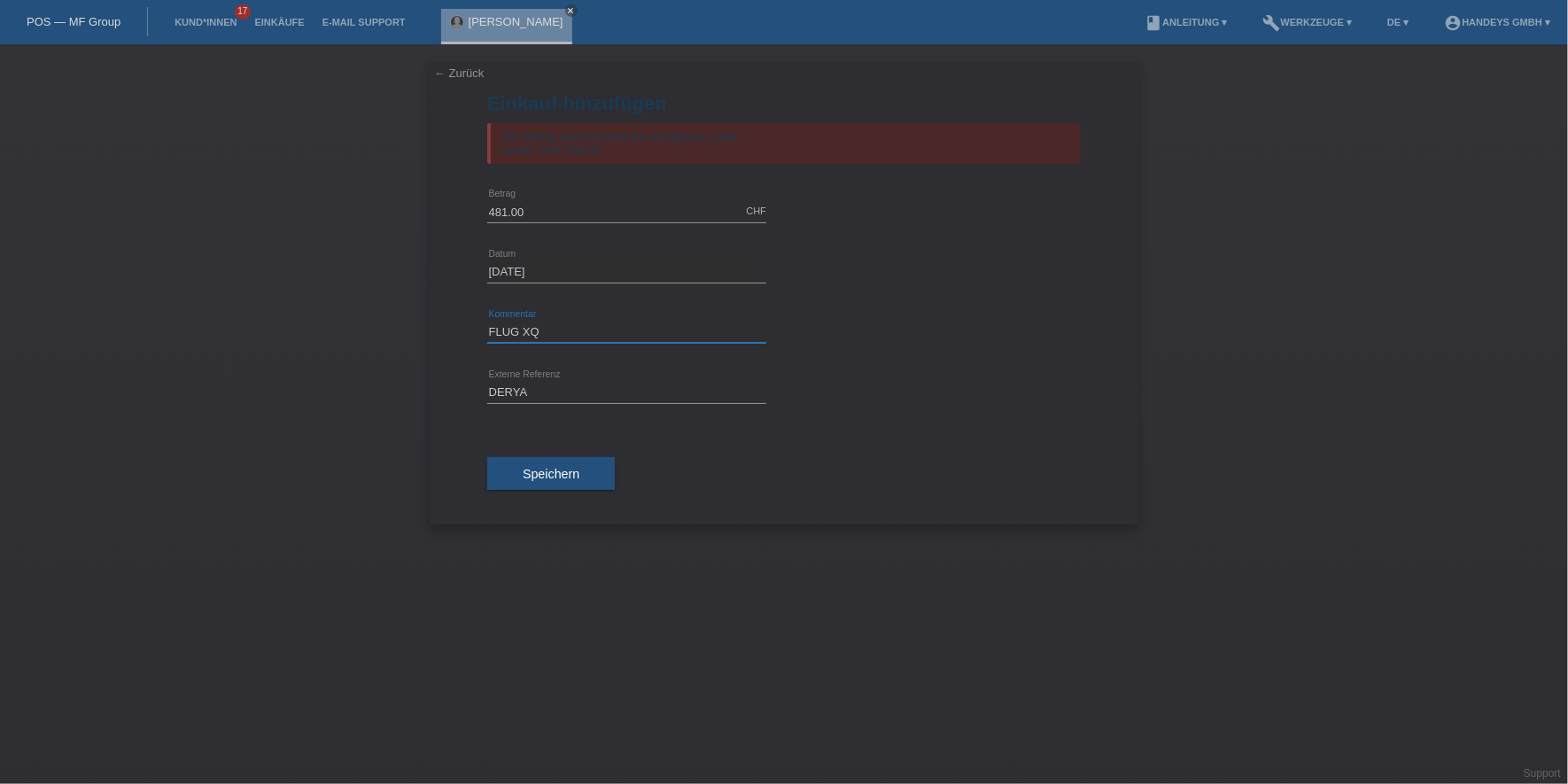
type input "FLUG XQ"
click at [397, 323] on div "← Zurück Einkauf hinzufügen Der Betrag überschreitet die verfügbare Limite. Lim…" at bounding box center [784, 414] width 1568 height 739
click at [550, 485] on button "Speichern" at bounding box center [551, 474] width 128 height 34
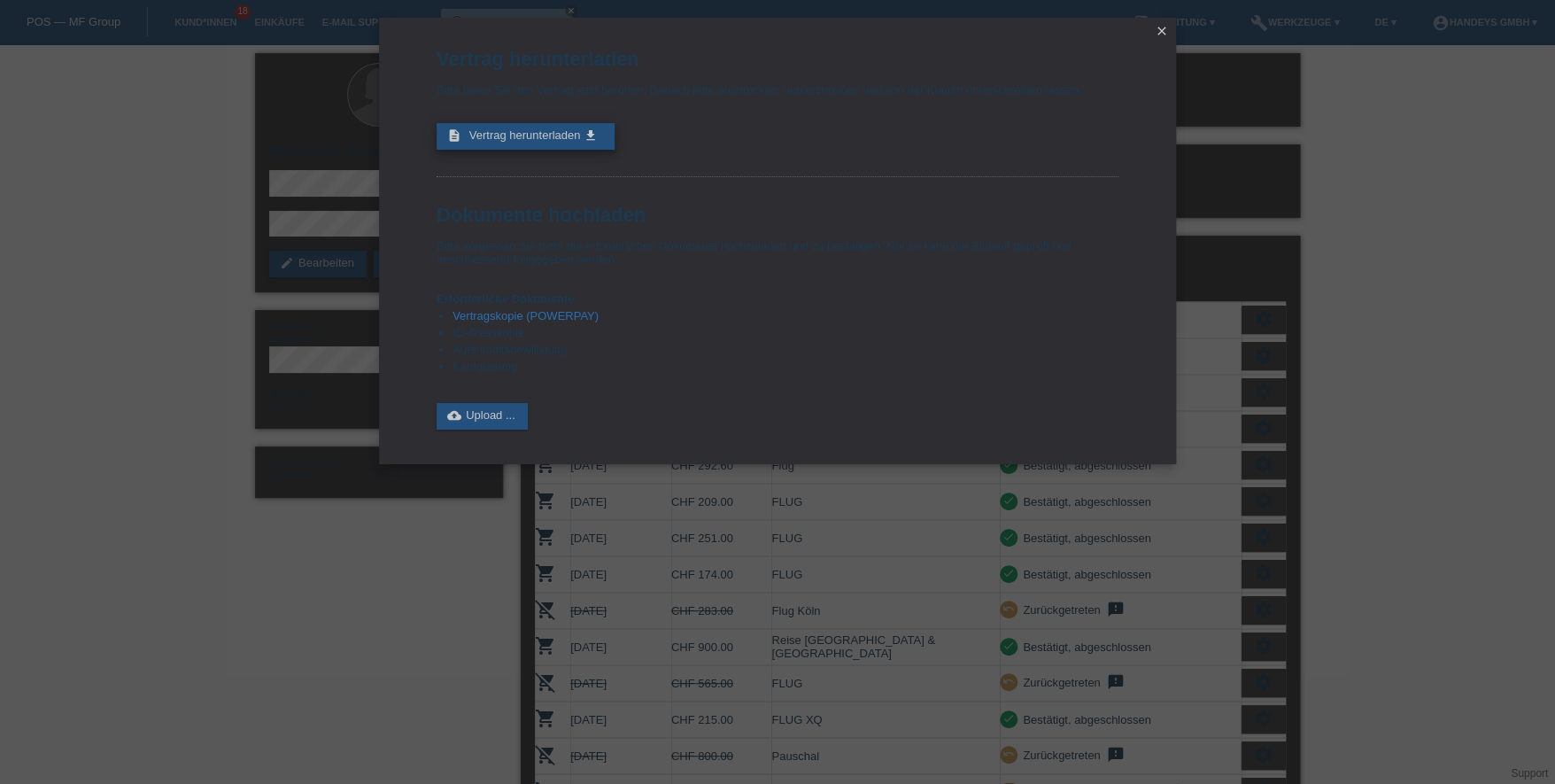
click at [539, 140] on span "Vertrag herunterladen" at bounding box center [524, 135] width 112 height 13
